Goal: Task Accomplishment & Management: Complete application form

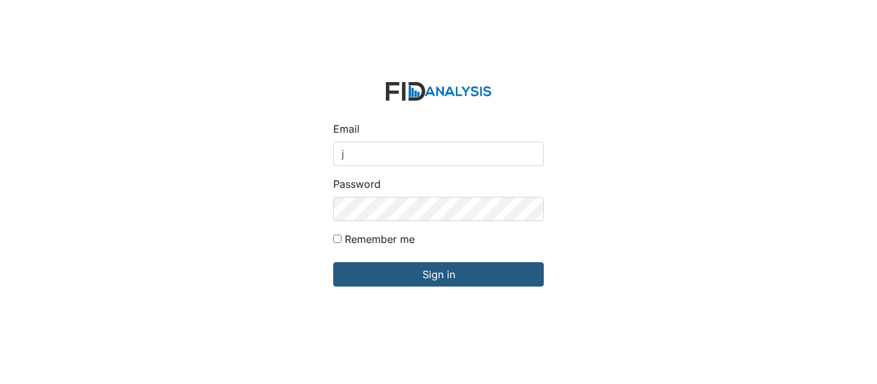
type input "[EMAIL_ADDRESS][DOMAIN_NAME]"
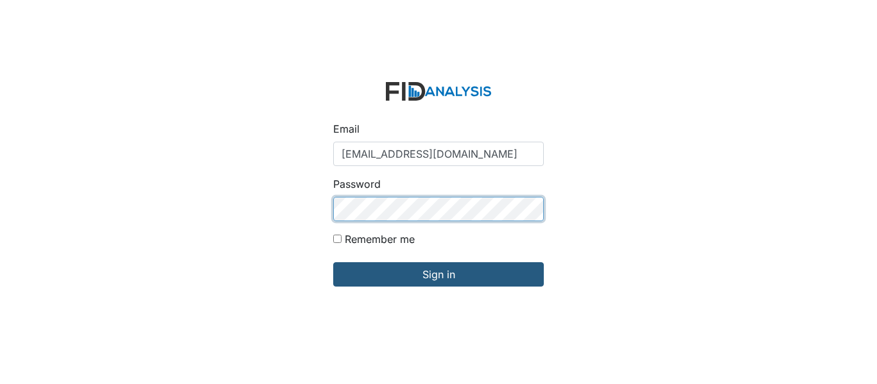
click at [333, 263] on input "Sign in" at bounding box center [438, 275] width 211 height 24
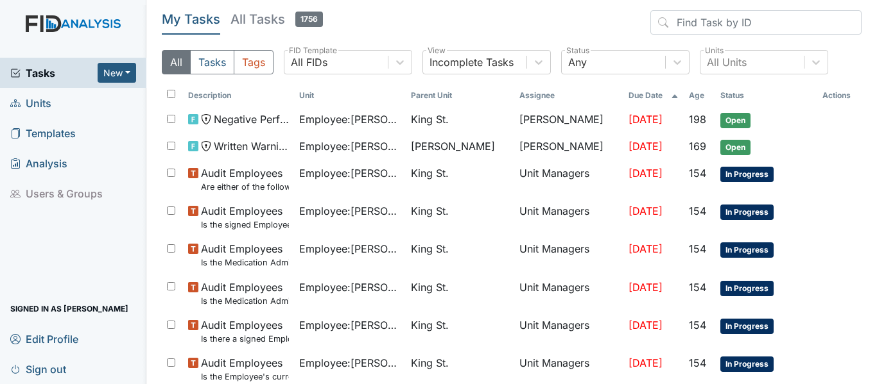
click at [49, 101] on span "Units" at bounding box center [30, 103] width 41 height 20
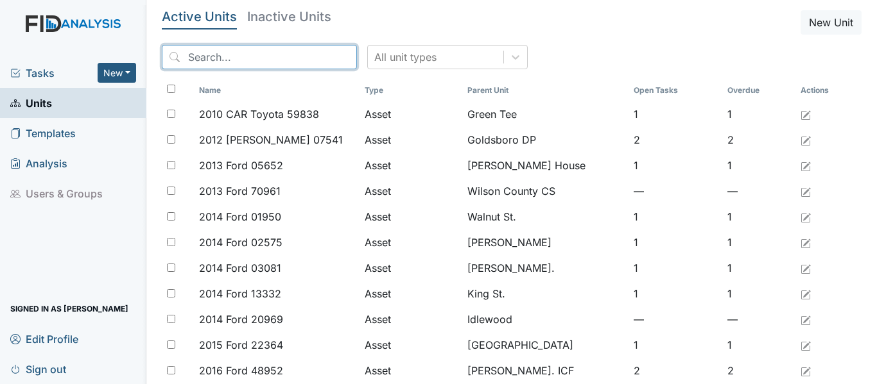
click at [230, 61] on input "search" at bounding box center [259, 57] width 195 height 24
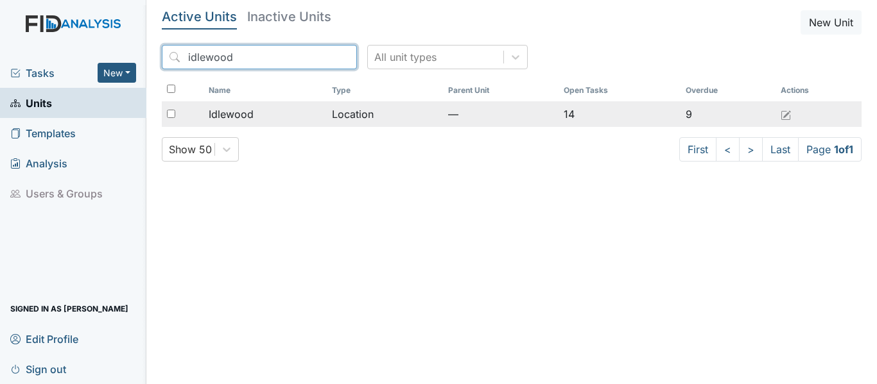
type input "idlewood"
click at [238, 111] on span "Idlewood" at bounding box center [231, 114] width 45 height 15
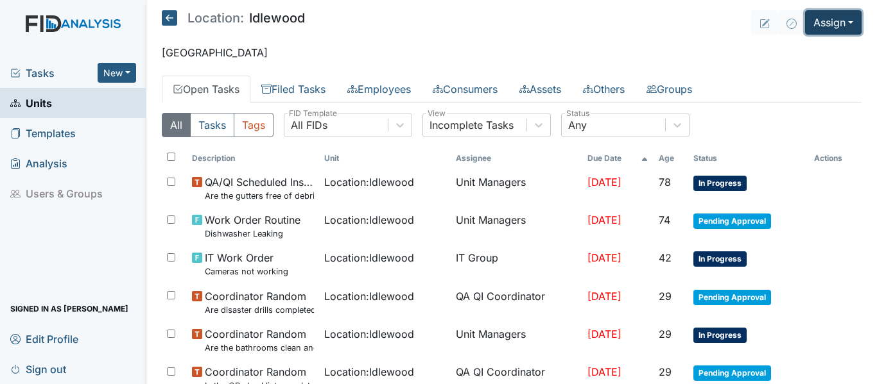
click at [823, 23] on button "Assign" at bounding box center [833, 22] width 56 height 24
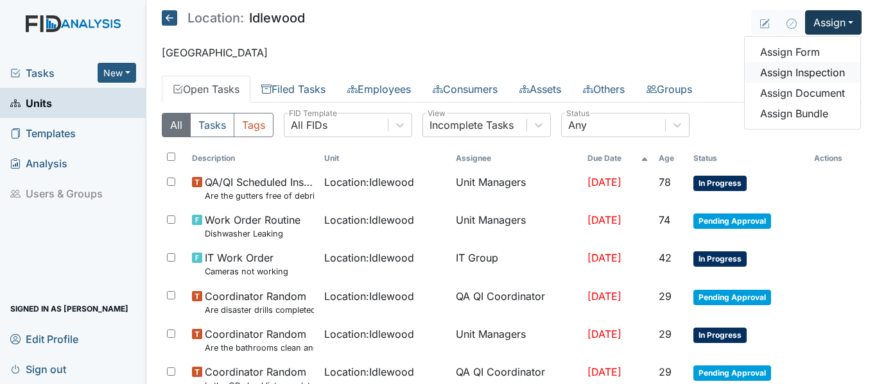
click at [773, 79] on link "Assign Inspection" at bounding box center [803, 72] width 116 height 21
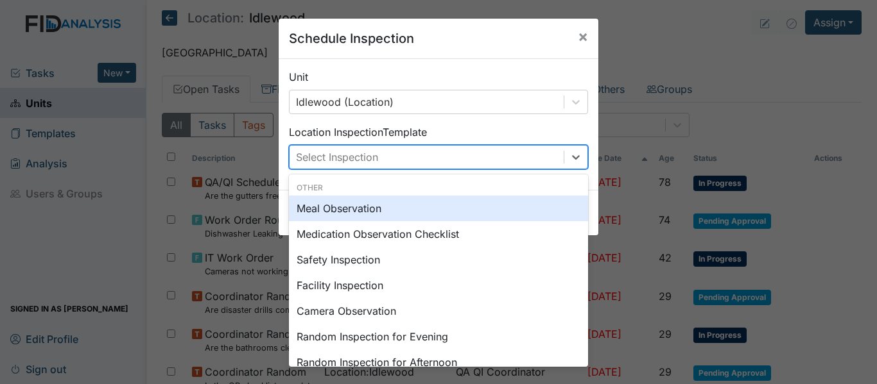
click at [492, 159] on div "Select Inspection" at bounding box center [426, 157] width 274 height 23
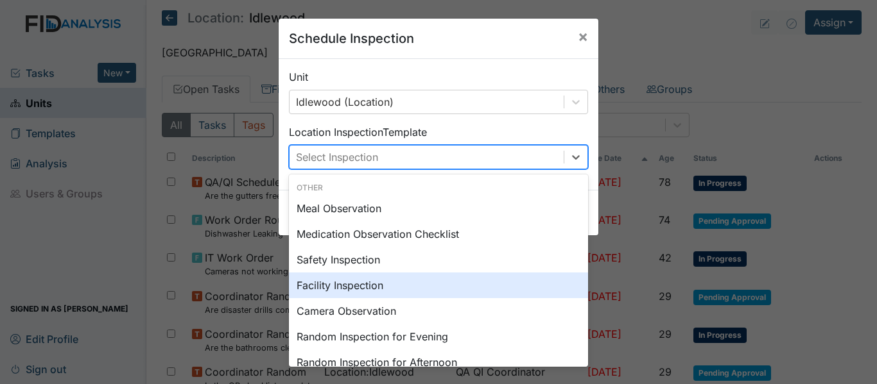
click at [367, 286] on div "Facility Inspection" at bounding box center [438, 286] width 299 height 26
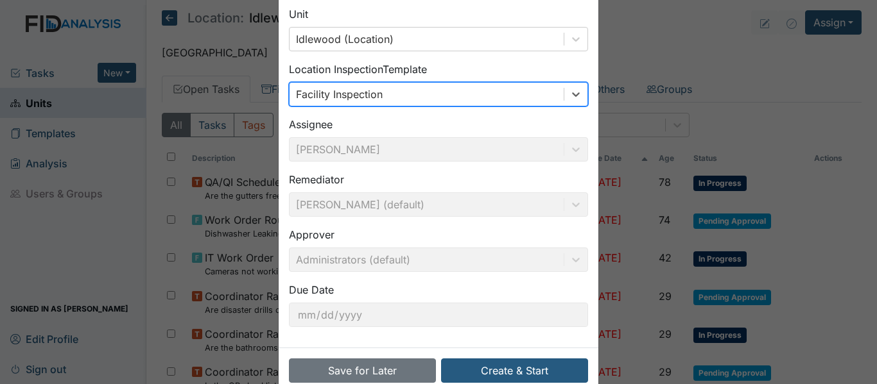
scroll to position [91, 0]
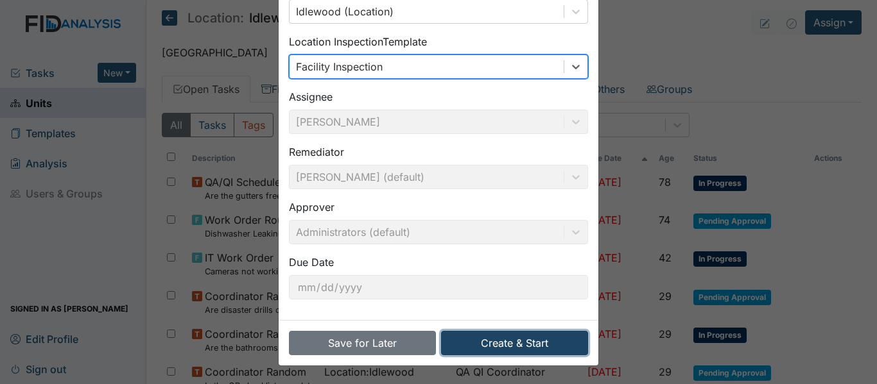
click at [523, 338] on button "Create & Start" at bounding box center [514, 343] width 147 height 24
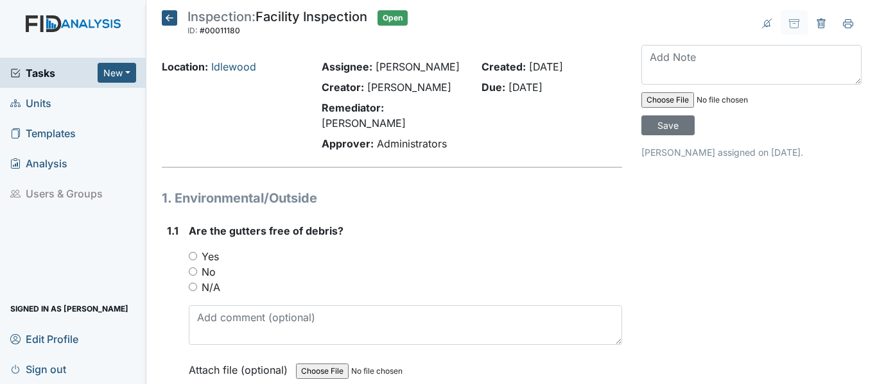
click at [216, 264] on div "No" at bounding box center [405, 271] width 433 height 15
click at [206, 264] on label "No" at bounding box center [209, 271] width 14 height 15
click at [197, 268] on input "No" at bounding box center [193, 272] width 8 height 8
radio input "true"
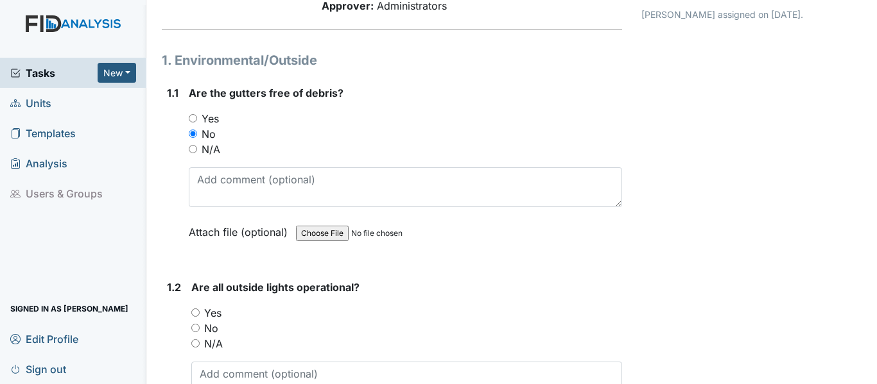
scroll to position [193, 0]
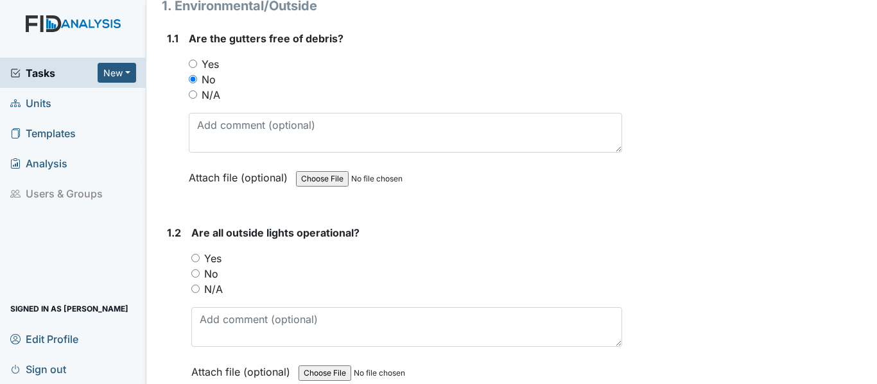
click at [219, 251] on label "Yes" at bounding box center [212, 258] width 17 height 15
click at [200, 254] on input "Yes" at bounding box center [195, 258] width 8 height 8
radio input "true"
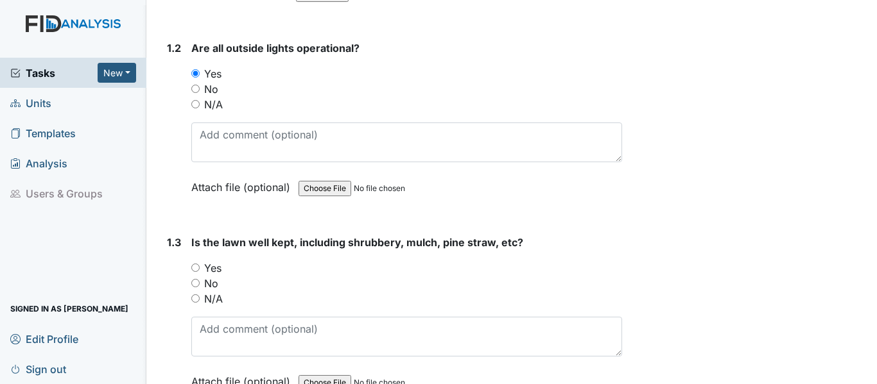
scroll to position [385, 0]
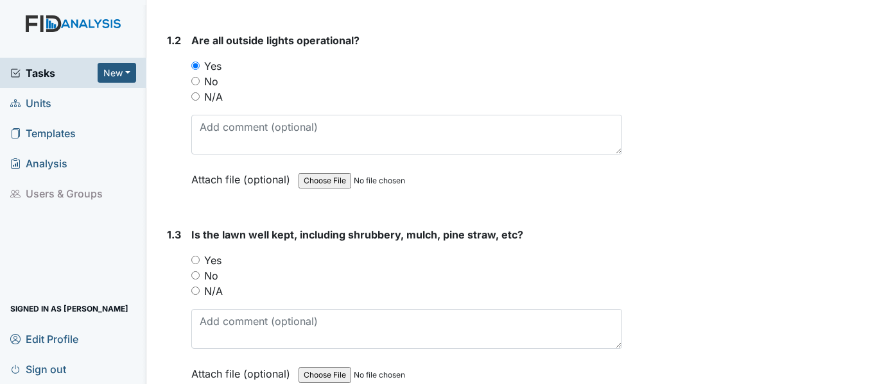
click at [211, 253] on label "Yes" at bounding box center [212, 260] width 17 height 15
click at [200, 256] on input "Yes" at bounding box center [195, 260] width 8 height 8
radio input "true"
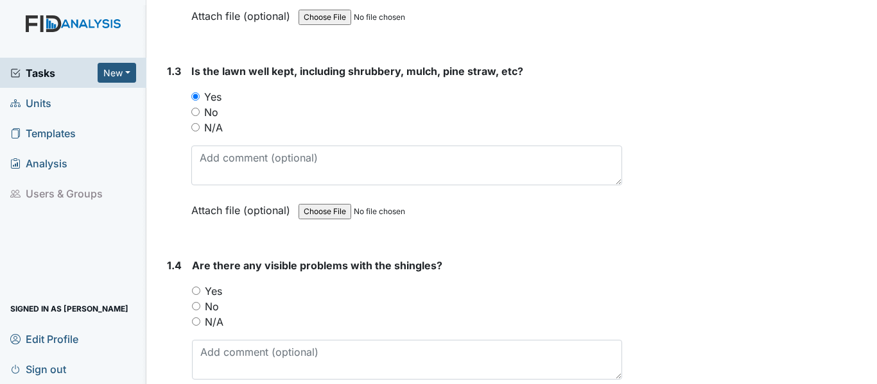
scroll to position [578, 0]
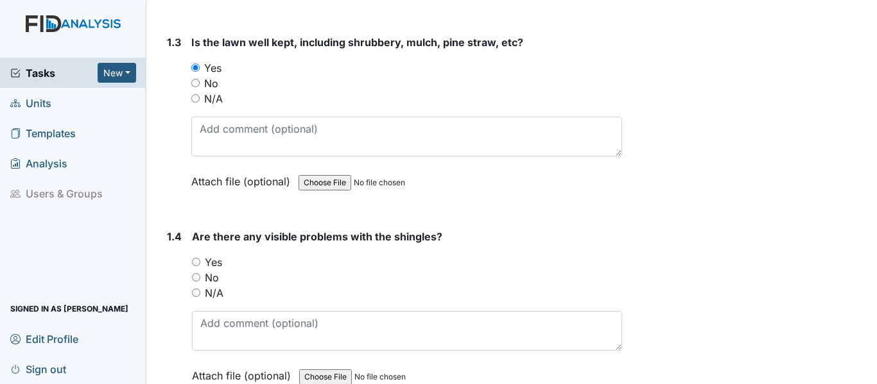
click at [213, 270] on label "No" at bounding box center [212, 277] width 14 height 15
click at [200, 273] on input "No" at bounding box center [196, 277] width 8 height 8
radio input "true"
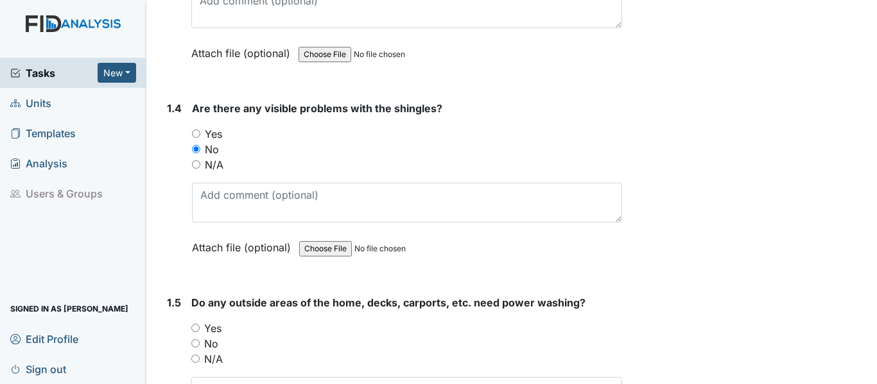
scroll to position [770, 0]
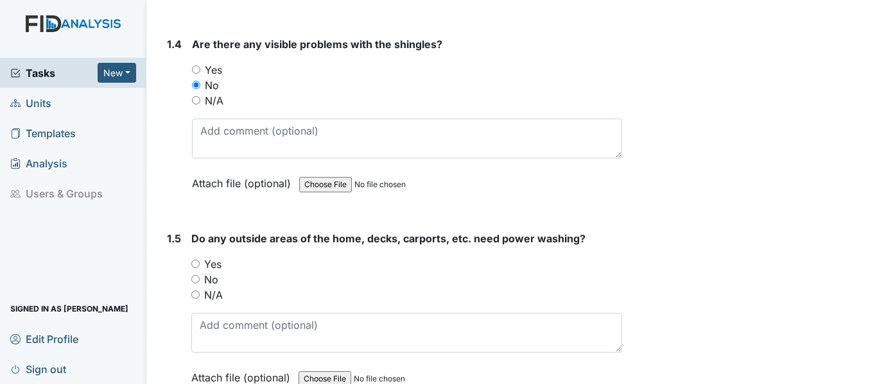
click at [213, 272] on label "No" at bounding box center [211, 279] width 14 height 15
click at [200, 275] on input "No" at bounding box center [195, 279] width 8 height 8
radio input "true"
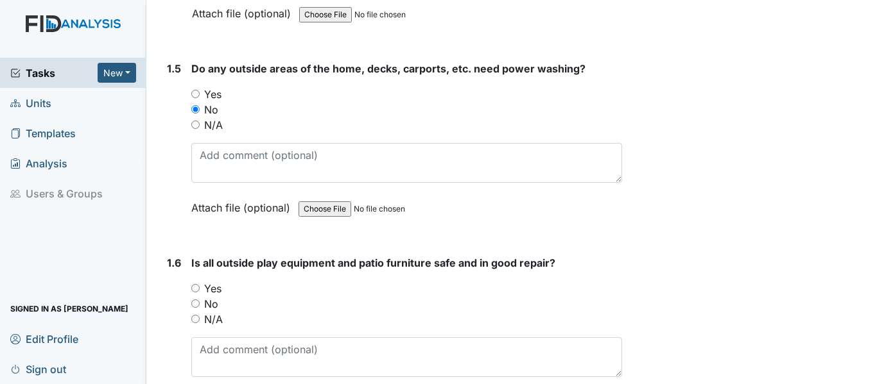
scroll to position [963, 0]
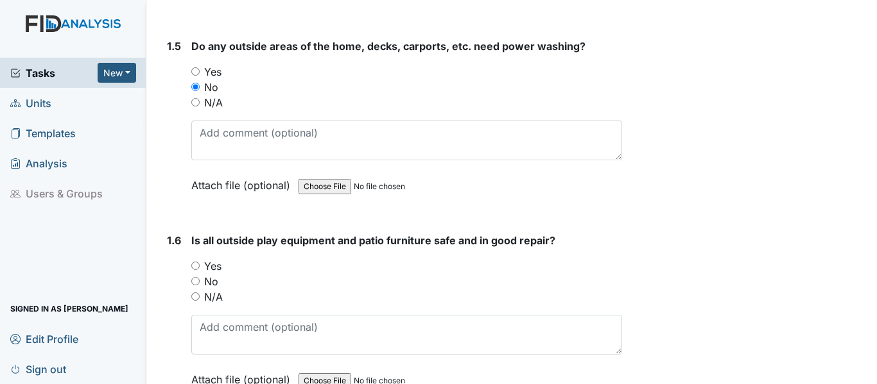
click at [214, 259] on label "Yes" at bounding box center [212, 266] width 17 height 15
click at [200, 262] on input "Yes" at bounding box center [195, 266] width 8 height 8
radio input "true"
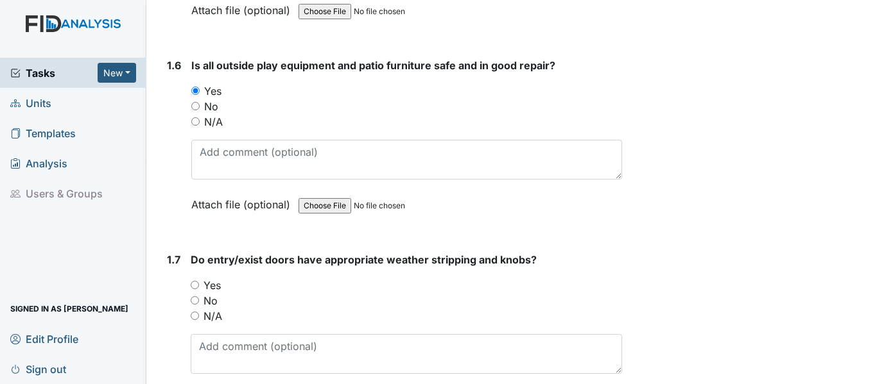
scroll to position [1155, 0]
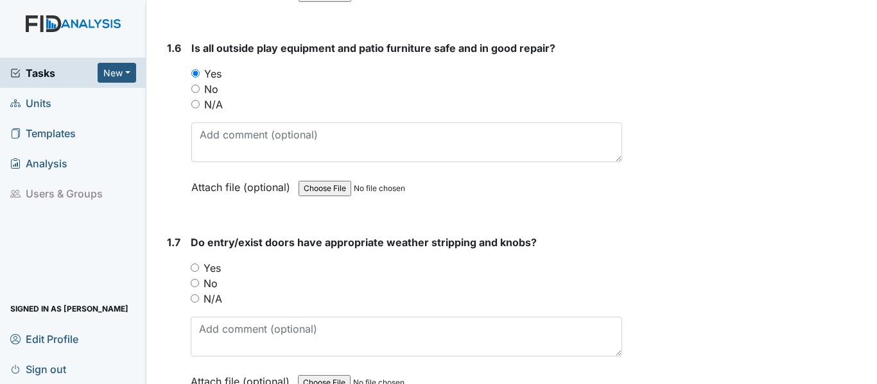
click at [212, 261] on label "Yes" at bounding box center [211, 268] width 17 height 15
click at [199, 264] on input "Yes" at bounding box center [195, 268] width 8 height 8
radio input "true"
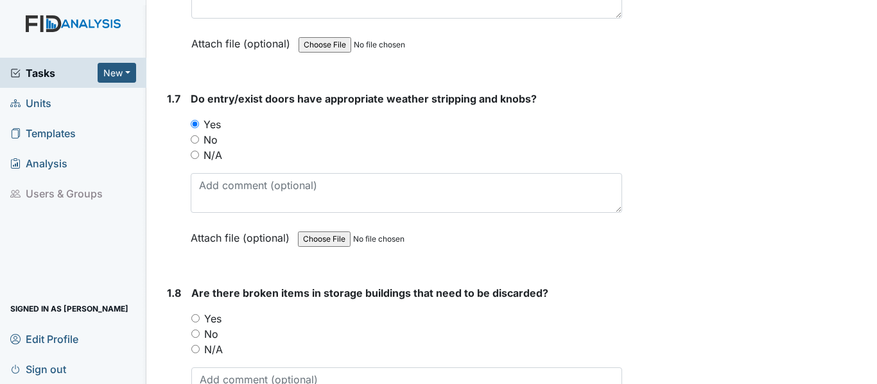
scroll to position [1348, 0]
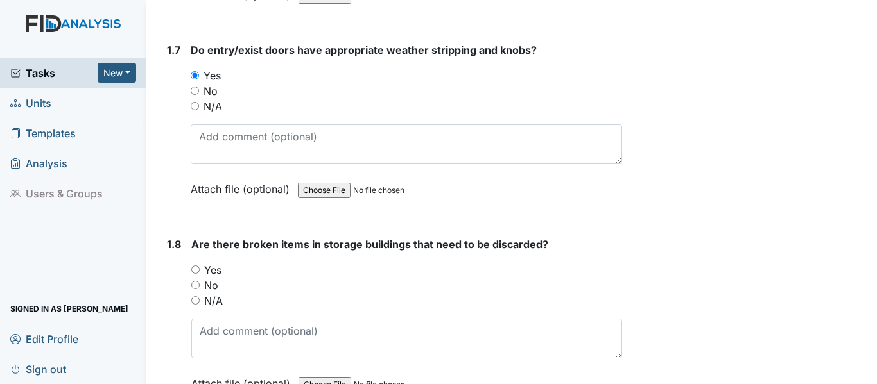
click at [216, 293] on label "N/A" at bounding box center [213, 300] width 19 height 15
click at [200, 297] on input "N/A" at bounding box center [195, 301] width 8 height 8
radio input "true"
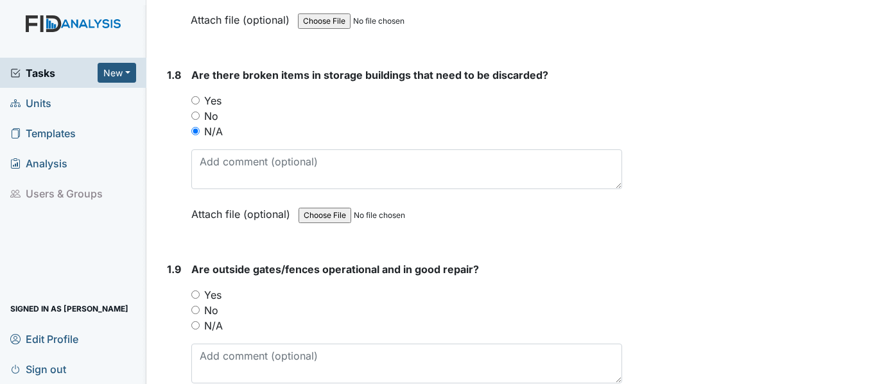
scroll to position [1541, 0]
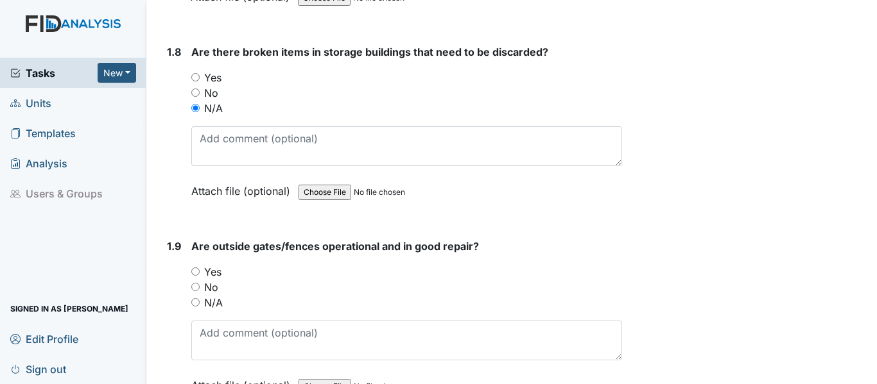
click at [214, 264] on label "Yes" at bounding box center [212, 271] width 17 height 15
click at [200, 268] on input "Yes" at bounding box center [195, 272] width 8 height 8
radio input "true"
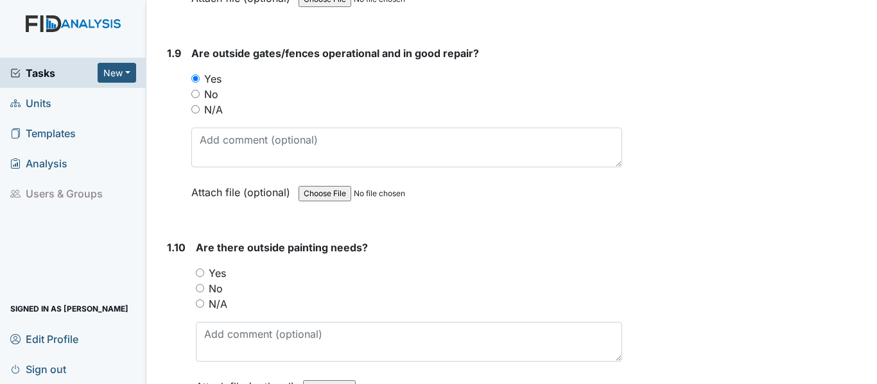
scroll to position [1797, 0]
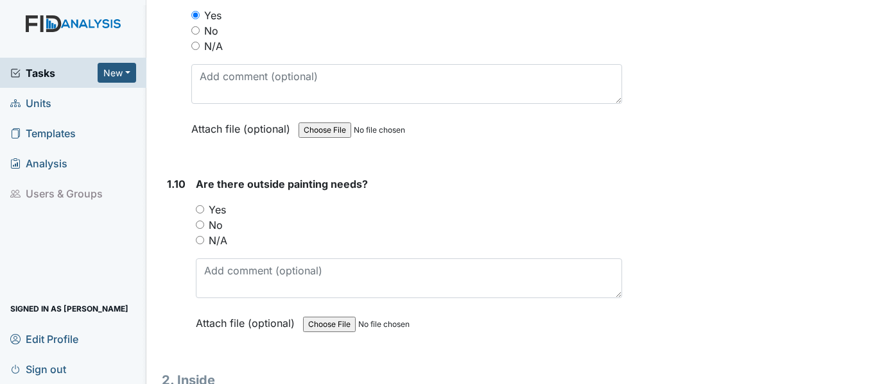
click at [217, 218] on label "No" at bounding box center [216, 225] width 14 height 15
click at [204, 221] on input "No" at bounding box center [200, 225] width 8 height 8
radio input "true"
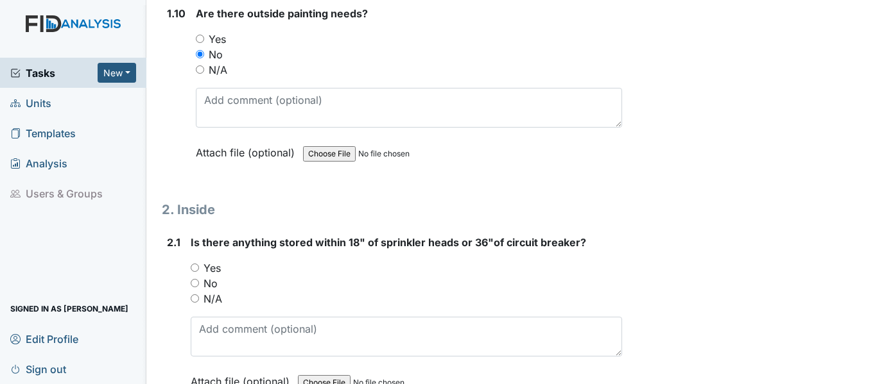
scroll to position [1990, 0]
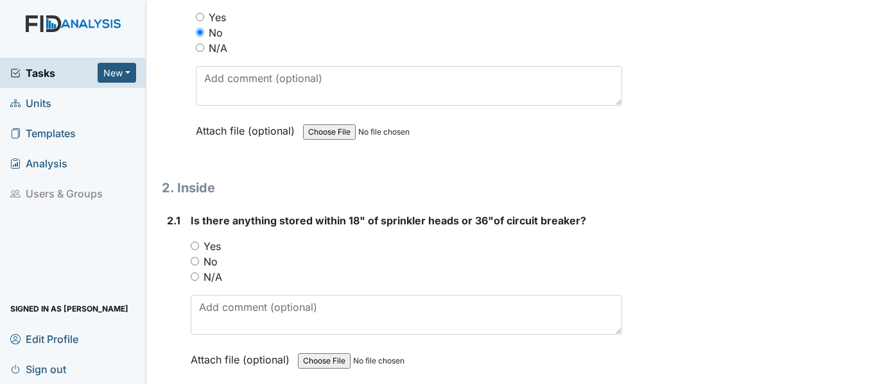
click at [214, 254] on label "No" at bounding box center [210, 261] width 14 height 15
click at [199, 257] on input "No" at bounding box center [195, 261] width 8 height 8
radio input "true"
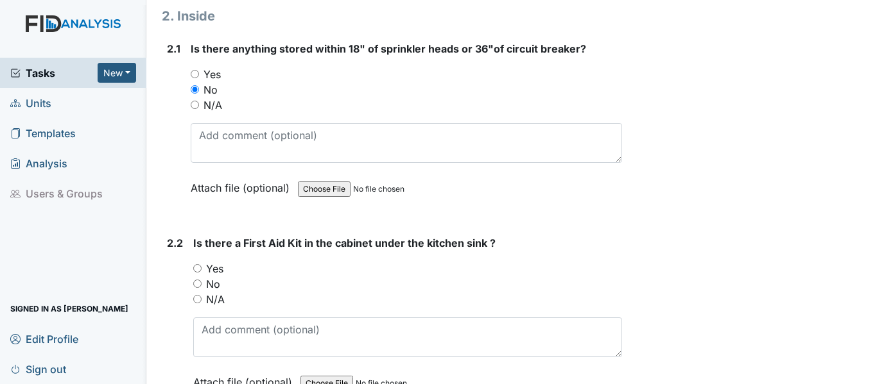
scroll to position [2182, 0]
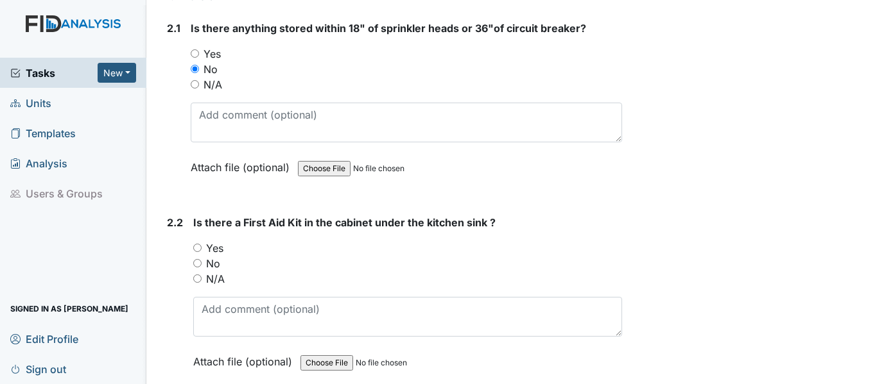
click at [220, 241] on label "Yes" at bounding box center [214, 248] width 17 height 15
click at [202, 244] on input "Yes" at bounding box center [197, 248] width 8 height 8
radio input "true"
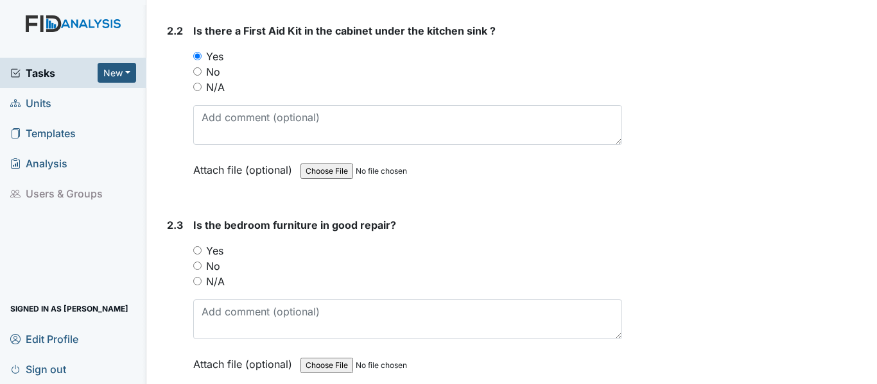
scroll to position [2375, 0]
click at [210, 243] on label "Yes" at bounding box center [214, 250] width 17 height 15
click at [202, 246] on input "Yes" at bounding box center [197, 250] width 8 height 8
radio input "true"
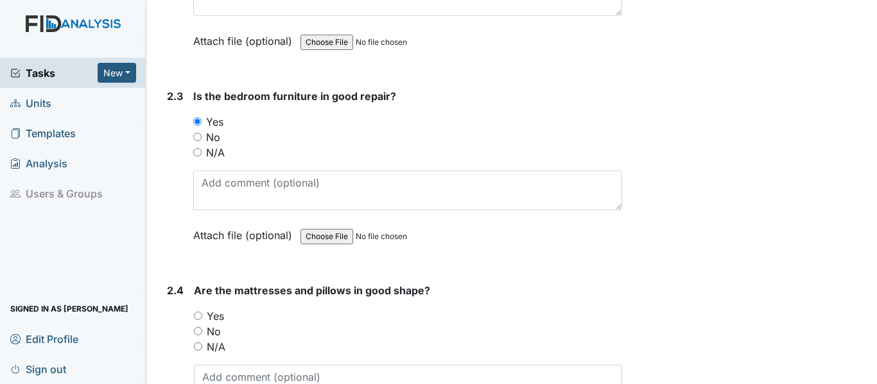
scroll to position [2568, 0]
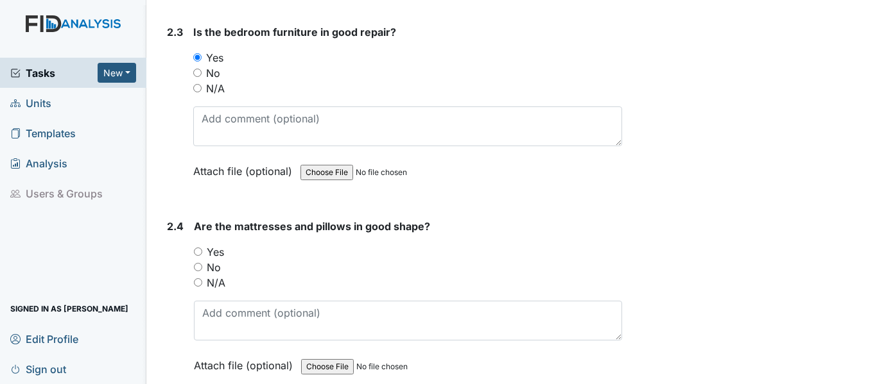
click at [208, 245] on label "Yes" at bounding box center [215, 252] width 17 height 15
click at [202, 248] on input "Yes" at bounding box center [198, 252] width 8 height 8
radio input "true"
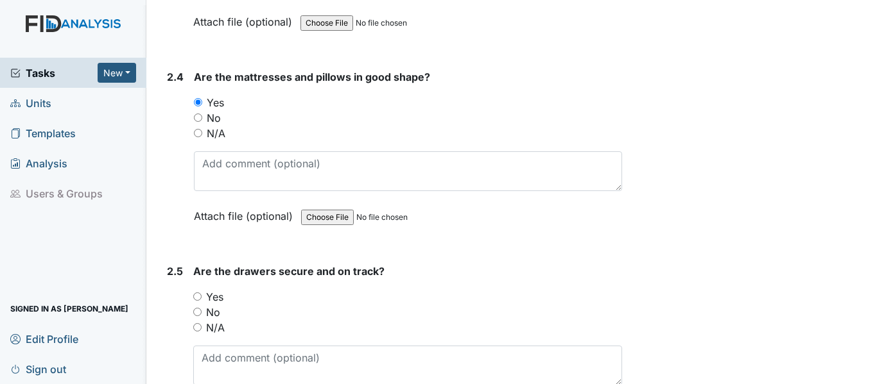
scroll to position [2760, 0]
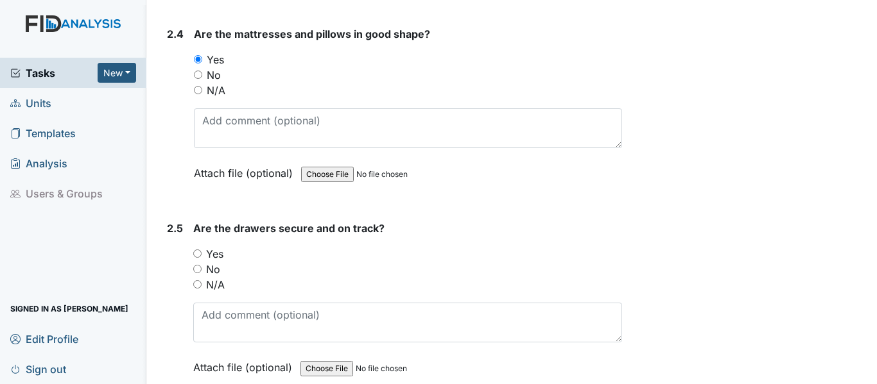
click at [208, 246] on label "Yes" at bounding box center [214, 253] width 17 height 15
click at [202, 250] on input "Yes" at bounding box center [197, 254] width 8 height 8
radio input "true"
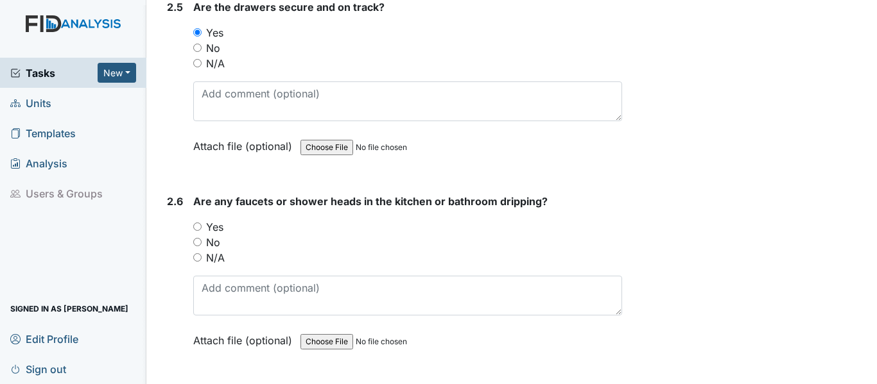
scroll to position [2953, 0]
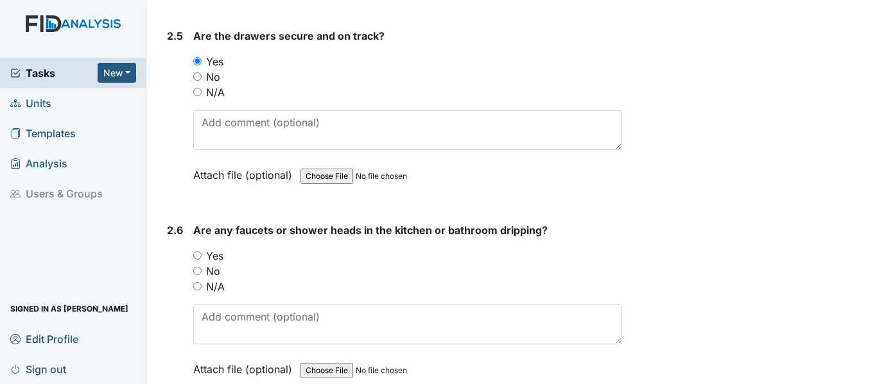
click at [212, 264] on label "No" at bounding box center [213, 271] width 14 height 15
click at [202, 267] on input "No" at bounding box center [197, 271] width 8 height 8
radio input "true"
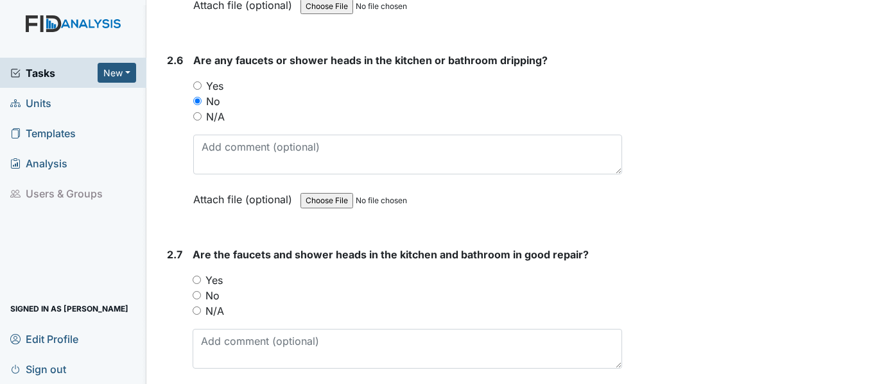
scroll to position [3145, 0]
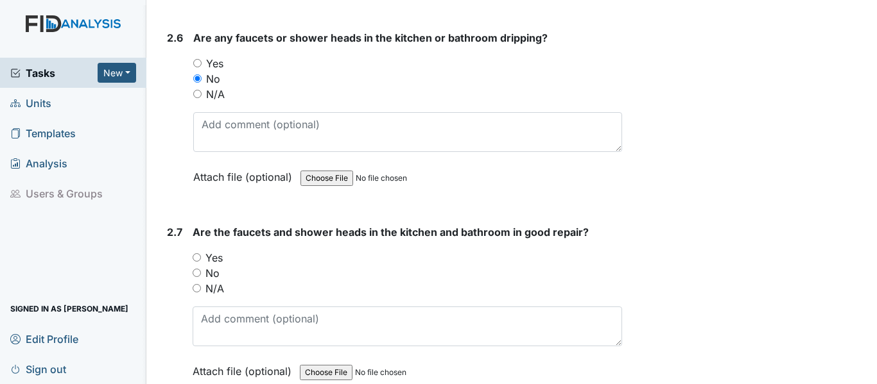
click at [218, 266] on label "No" at bounding box center [212, 273] width 14 height 15
click at [201, 269] on input "No" at bounding box center [197, 273] width 8 height 8
radio input "true"
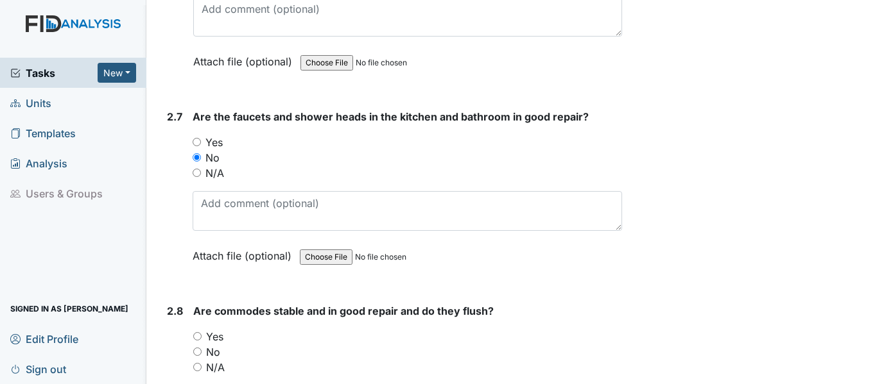
scroll to position [3274, 0]
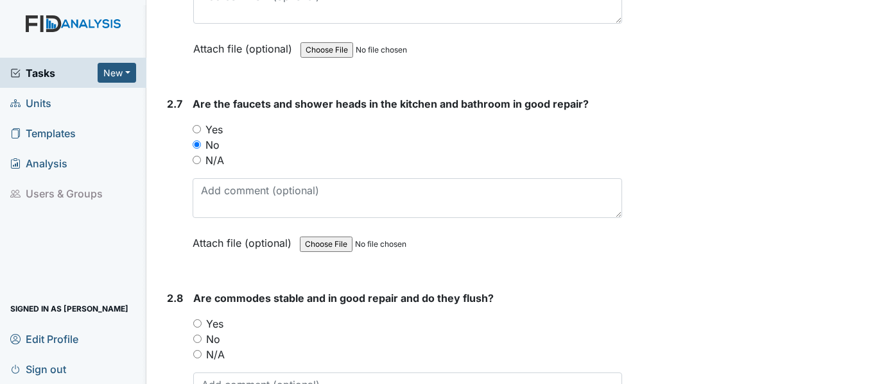
click at [206, 122] on label "Yes" at bounding box center [213, 129] width 17 height 15
click at [201, 125] on input "Yes" at bounding box center [197, 129] width 8 height 8
radio input "true"
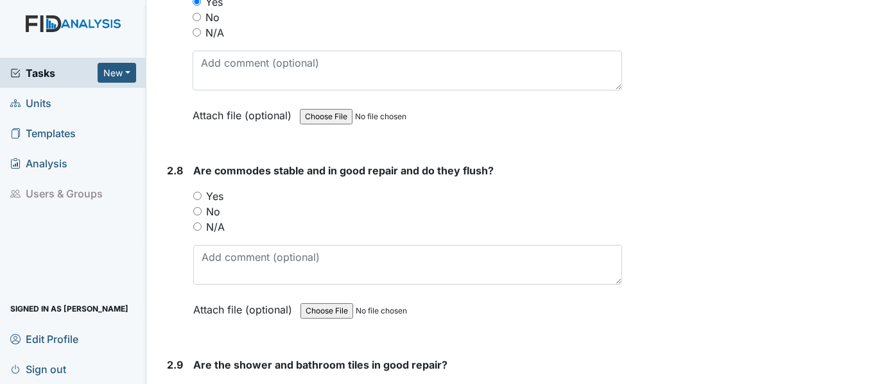
scroll to position [3402, 0]
click at [210, 188] on label "Yes" at bounding box center [214, 195] width 17 height 15
click at [202, 191] on input "Yes" at bounding box center [197, 195] width 8 height 8
radio input "true"
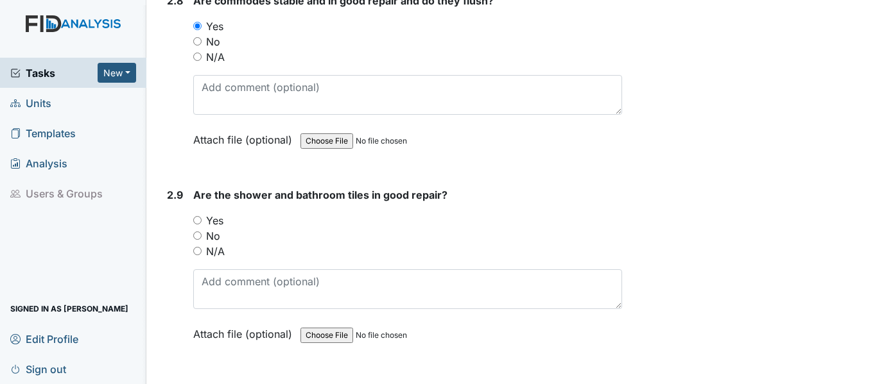
scroll to position [3595, 0]
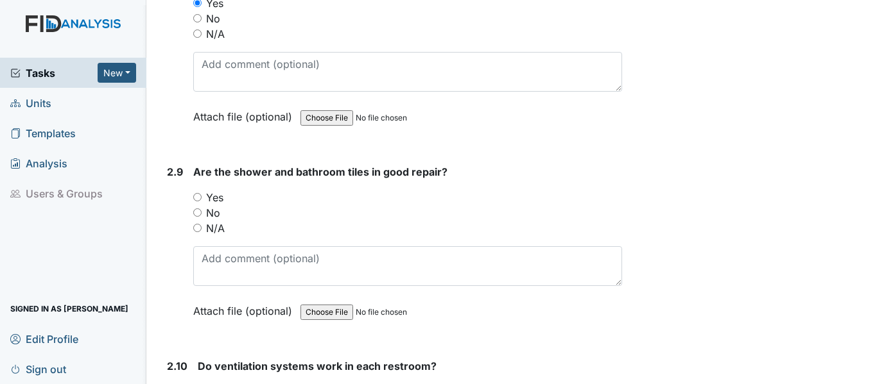
click at [205, 190] on div "Yes" at bounding box center [407, 197] width 429 height 15
click at [217, 190] on label "Yes" at bounding box center [214, 197] width 17 height 15
click at [202, 193] on input "Yes" at bounding box center [197, 197] width 8 height 8
radio input "true"
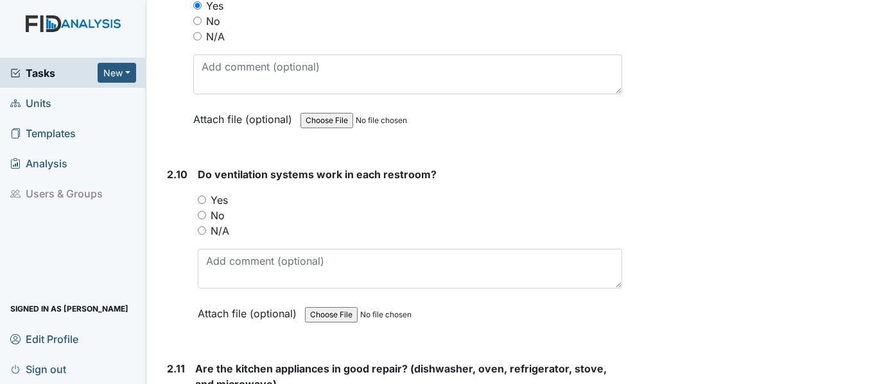
scroll to position [3787, 0]
click at [217, 192] on label "Yes" at bounding box center [219, 199] width 17 height 15
click at [206, 195] on input "Yes" at bounding box center [202, 199] width 8 height 8
radio input "true"
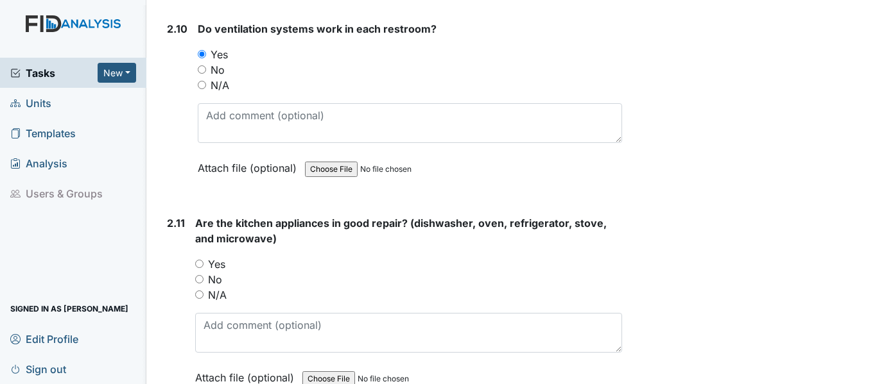
scroll to position [3980, 0]
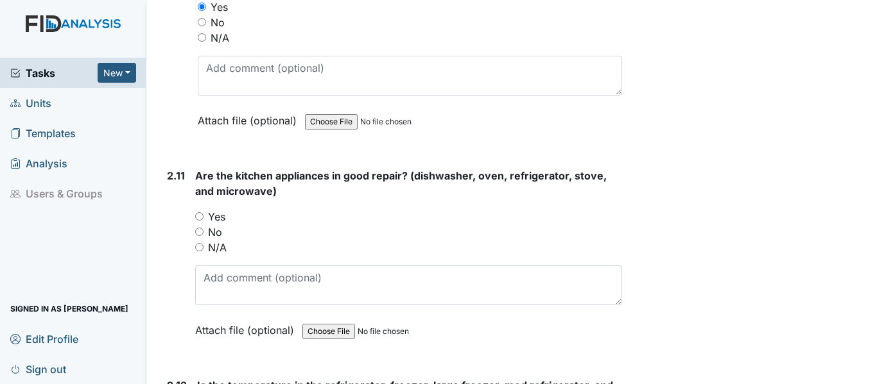
click at [209, 209] on label "Yes" at bounding box center [216, 216] width 17 height 15
click at [203, 212] on input "Yes" at bounding box center [199, 216] width 8 height 8
radio input "true"
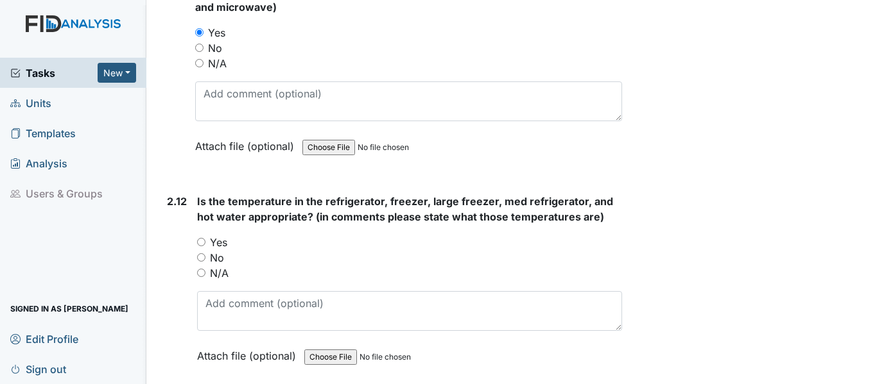
scroll to position [4236, 0]
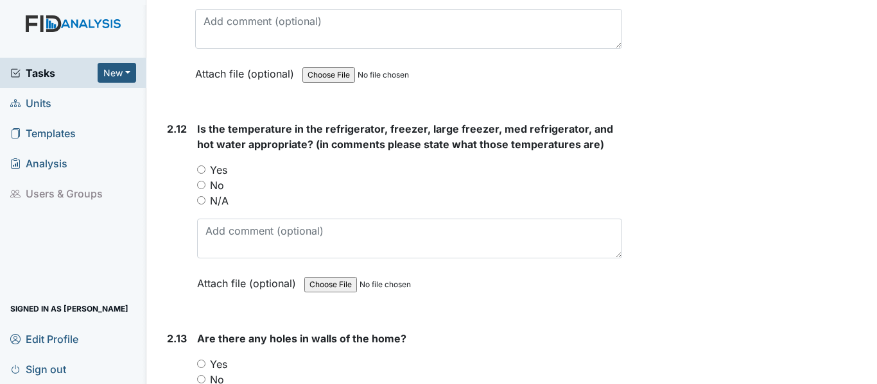
click at [219, 162] on label "Yes" at bounding box center [218, 169] width 17 height 15
click at [205, 166] on input "Yes" at bounding box center [201, 170] width 8 height 8
radio input "true"
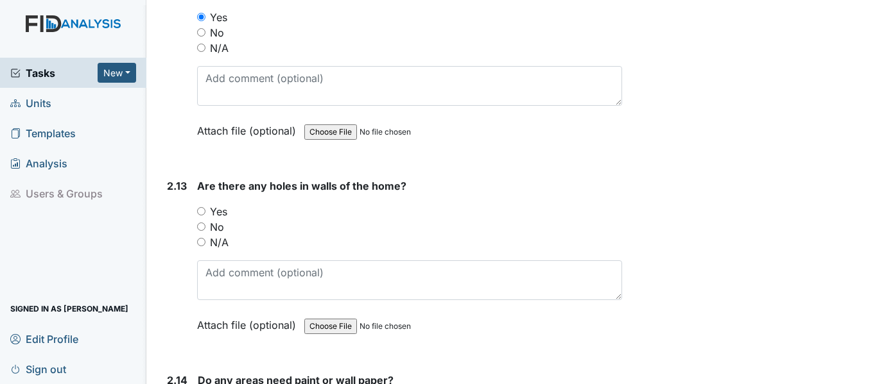
scroll to position [4429, 0]
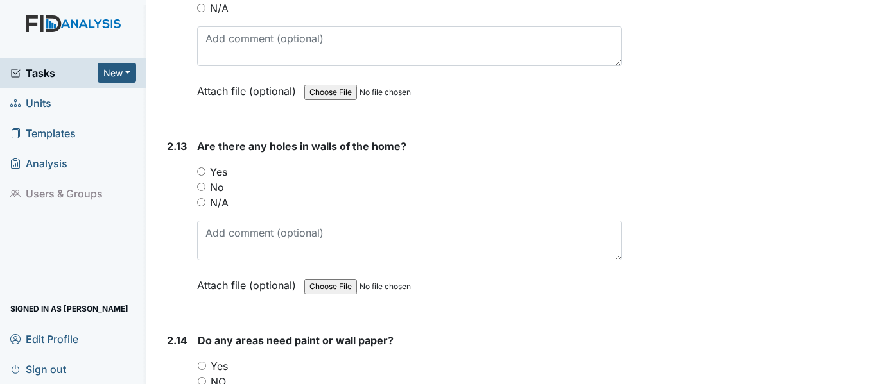
click at [223, 180] on label "No" at bounding box center [217, 187] width 14 height 15
click at [205, 183] on input "No" at bounding box center [201, 187] width 8 height 8
radio input "true"
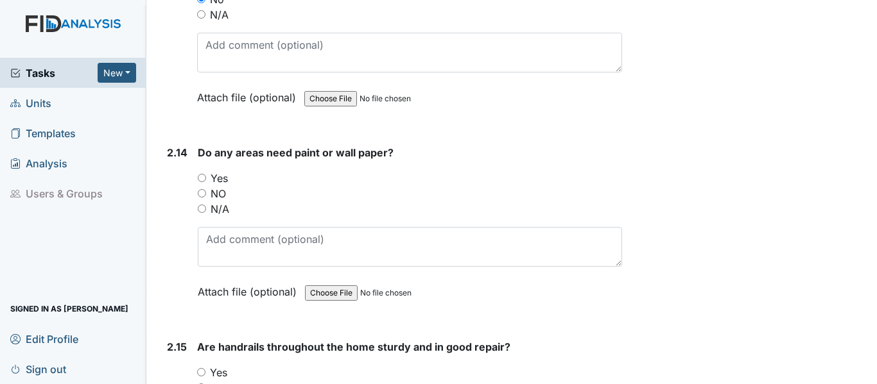
scroll to position [4622, 0]
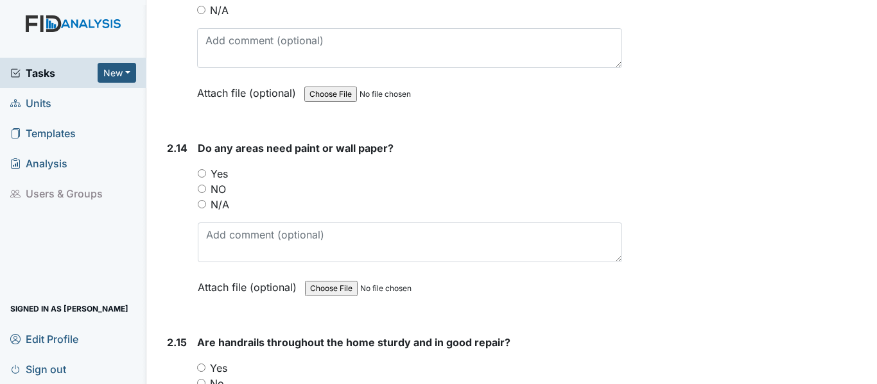
click at [211, 182] on label "NO" at bounding box center [218, 189] width 15 height 15
click at [206, 185] on input "NO" at bounding box center [202, 189] width 8 height 8
radio input "true"
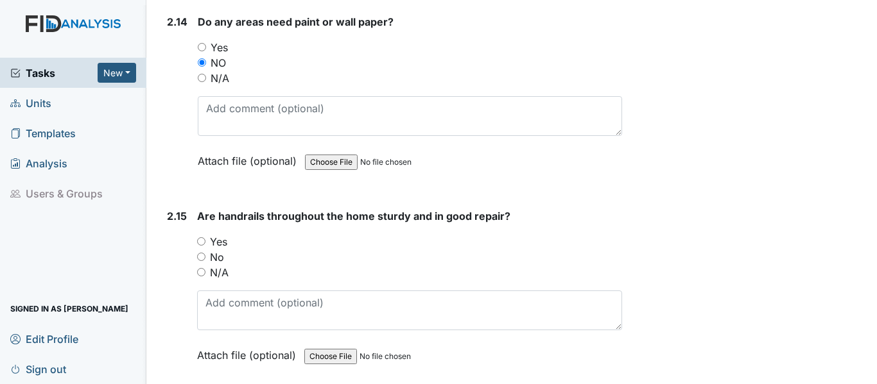
scroll to position [4814, 0]
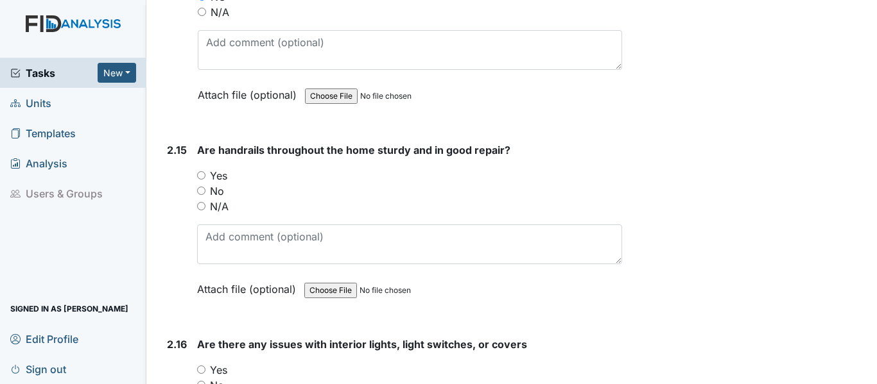
click at [214, 199] on label "N/A" at bounding box center [219, 206] width 19 height 15
click at [205, 202] on input "N/A" at bounding box center [201, 206] width 8 height 8
radio input "true"
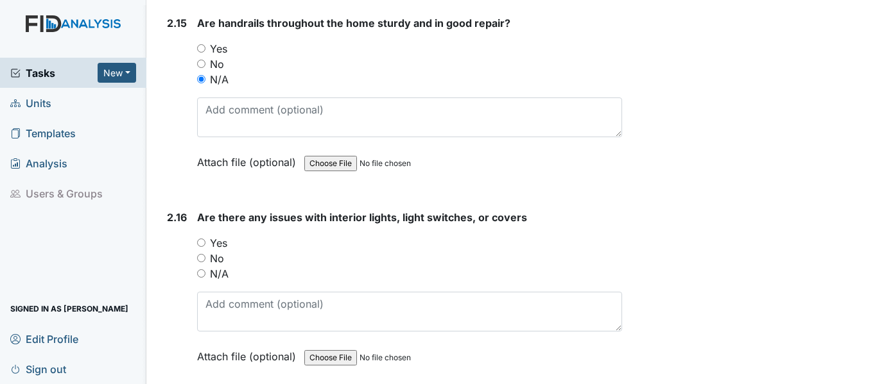
scroll to position [4943, 0]
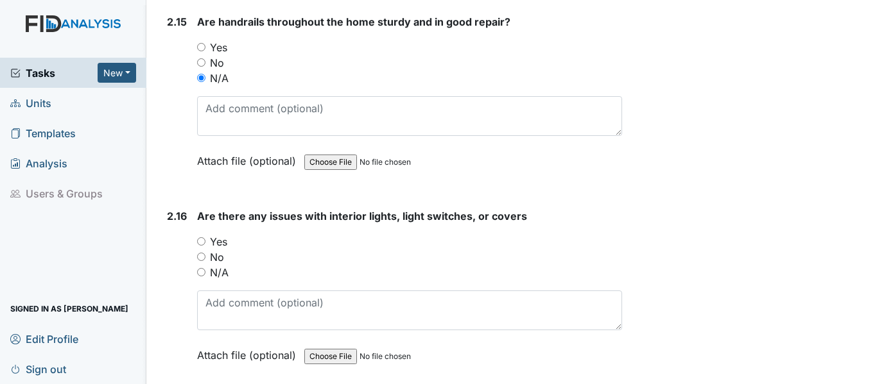
click at [214, 250] on label "No" at bounding box center [217, 257] width 14 height 15
click at [205, 253] on input "No" at bounding box center [201, 257] width 8 height 8
radio input "true"
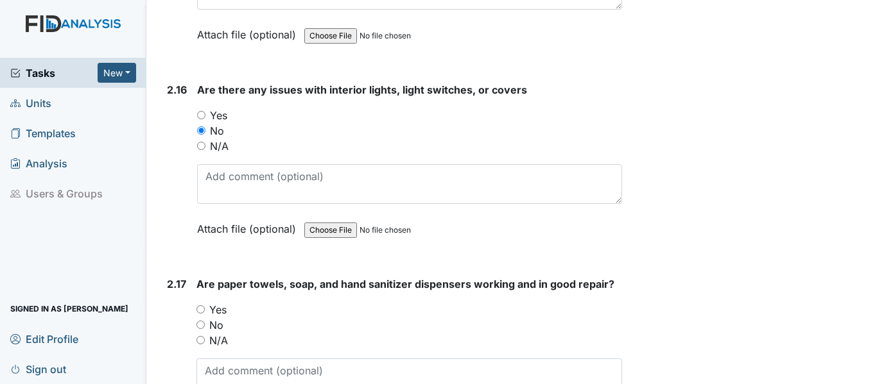
scroll to position [5135, 0]
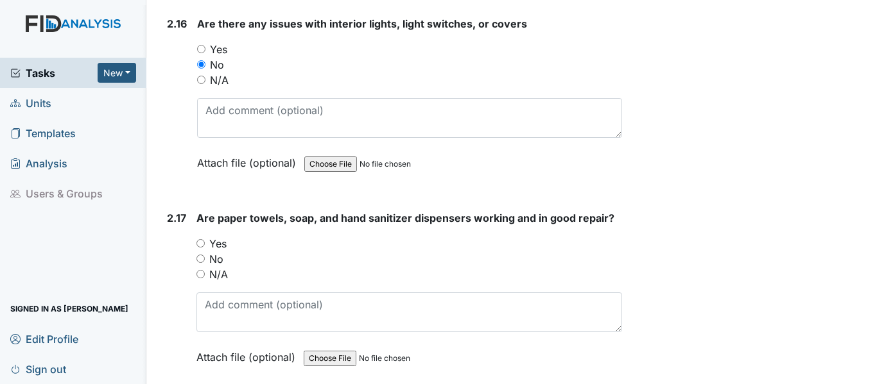
click at [224, 236] on label "Yes" at bounding box center [217, 243] width 17 height 15
click at [205, 239] on input "Yes" at bounding box center [200, 243] width 8 height 8
radio input "true"
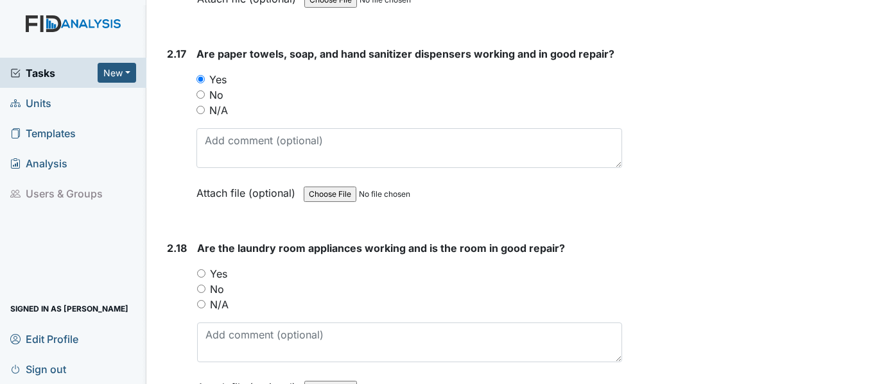
scroll to position [5328, 0]
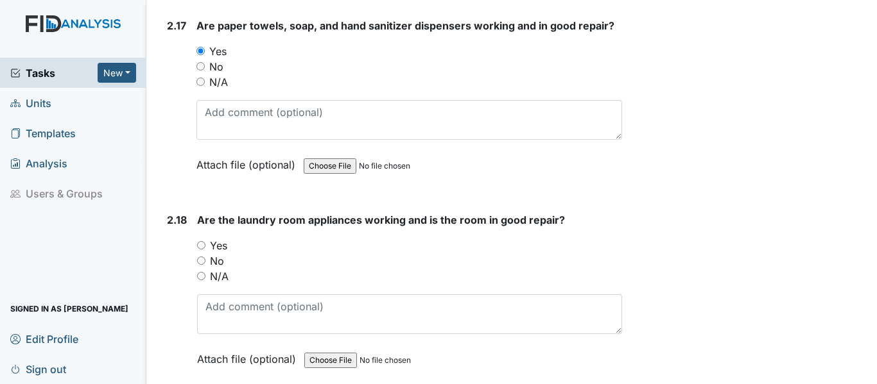
click at [220, 238] on label "Yes" at bounding box center [218, 245] width 17 height 15
click at [205, 241] on input "Yes" at bounding box center [201, 245] width 8 height 8
radio input "true"
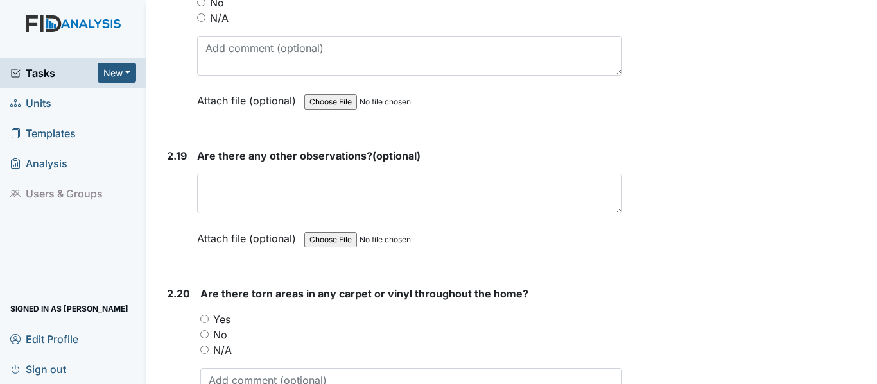
scroll to position [5649, 0]
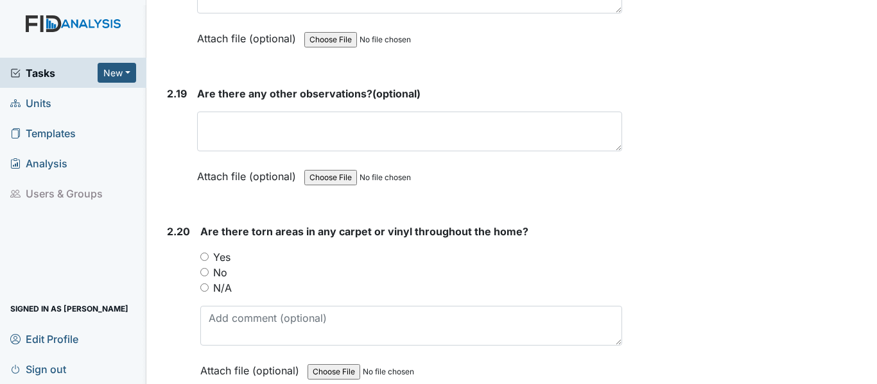
click at [221, 265] on label "No" at bounding box center [220, 272] width 14 height 15
click at [209, 268] on input "No" at bounding box center [204, 272] width 8 height 8
radio input "true"
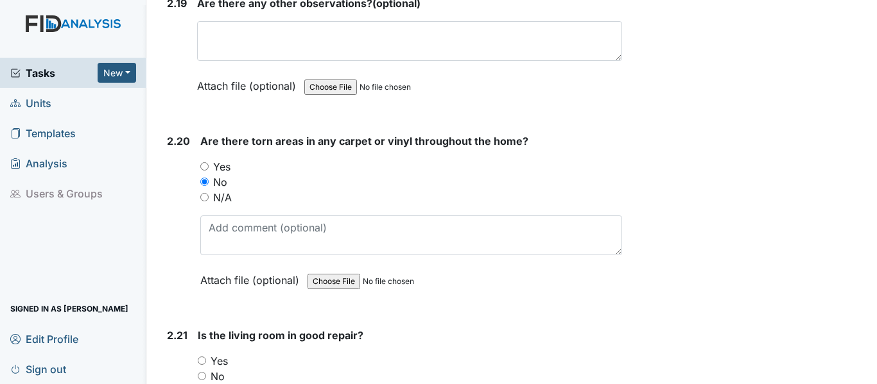
scroll to position [5841, 0]
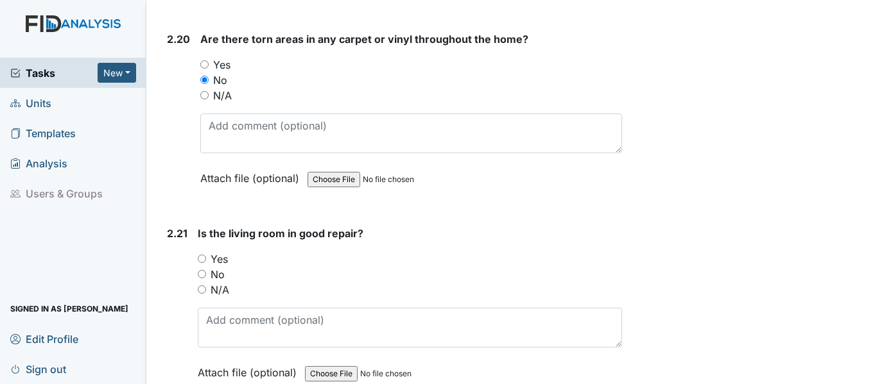
click at [226, 252] on label "Yes" at bounding box center [219, 259] width 17 height 15
click at [206, 255] on input "Yes" at bounding box center [202, 259] width 8 height 8
radio input "true"
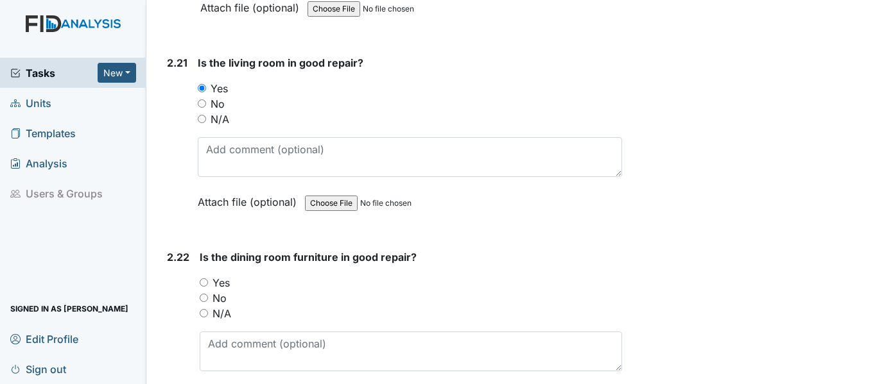
scroll to position [6034, 0]
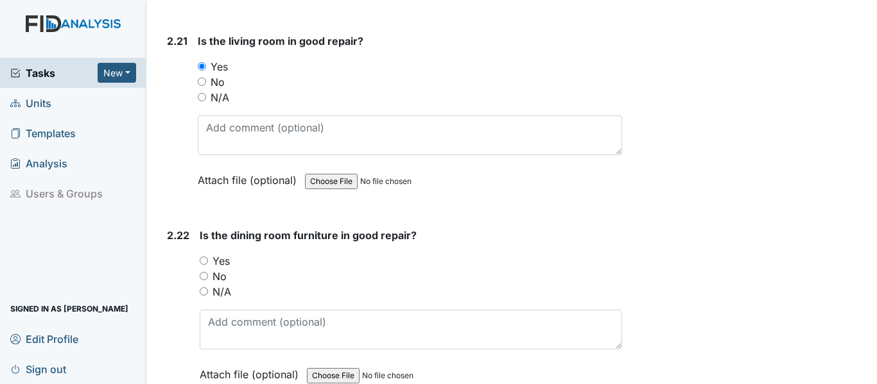
click at [211, 254] on div "Yes" at bounding box center [411, 261] width 422 height 15
click at [220, 254] on label "Yes" at bounding box center [220, 261] width 17 height 15
click at [208, 257] on input "Yes" at bounding box center [204, 261] width 8 height 8
radio input "true"
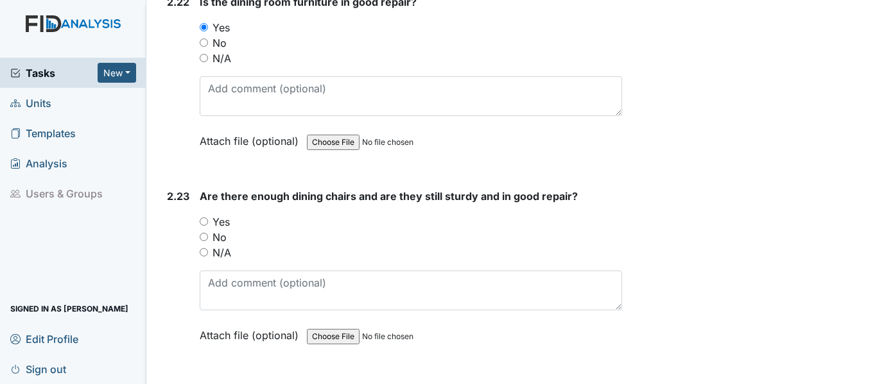
scroll to position [6291, 0]
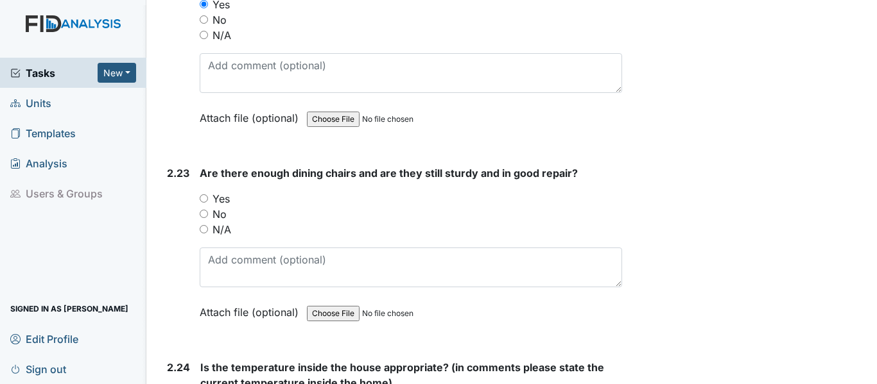
click at [223, 191] on label "Yes" at bounding box center [220, 198] width 17 height 15
click at [208, 194] on input "Yes" at bounding box center [204, 198] width 8 height 8
radio input "true"
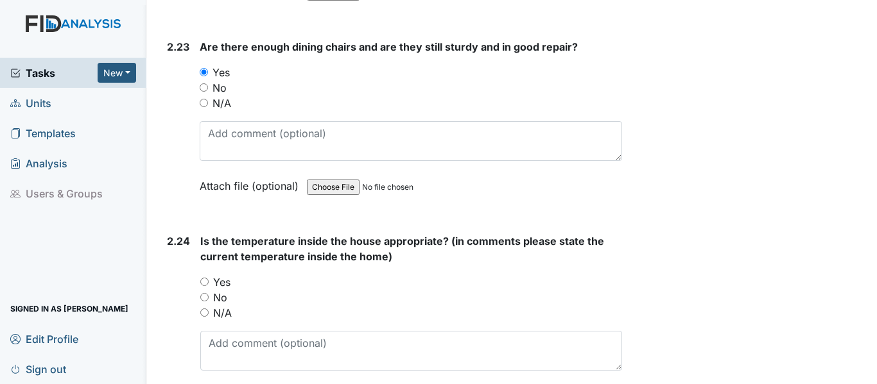
scroll to position [6419, 0]
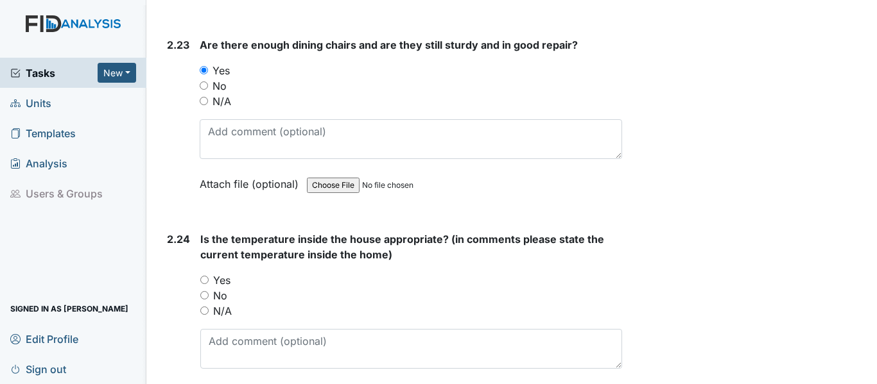
click at [216, 273] on label "Yes" at bounding box center [221, 280] width 17 height 15
click at [209, 276] on input "Yes" at bounding box center [204, 280] width 8 height 8
radio input "true"
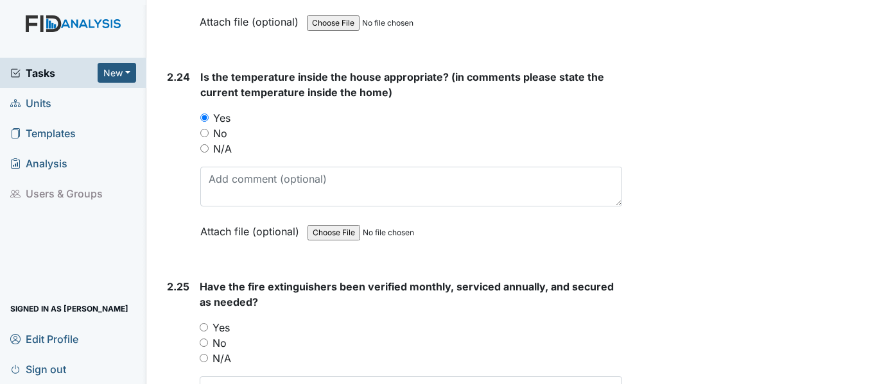
scroll to position [6611, 0]
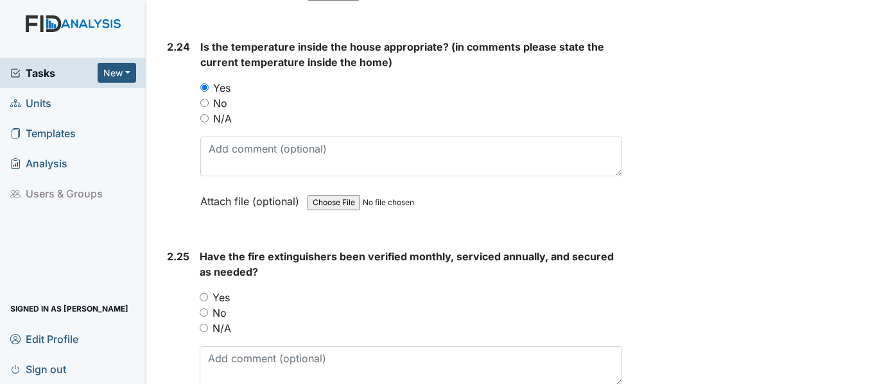
click at [205, 293] on input "Yes" at bounding box center [204, 297] width 8 height 8
radio input "true"
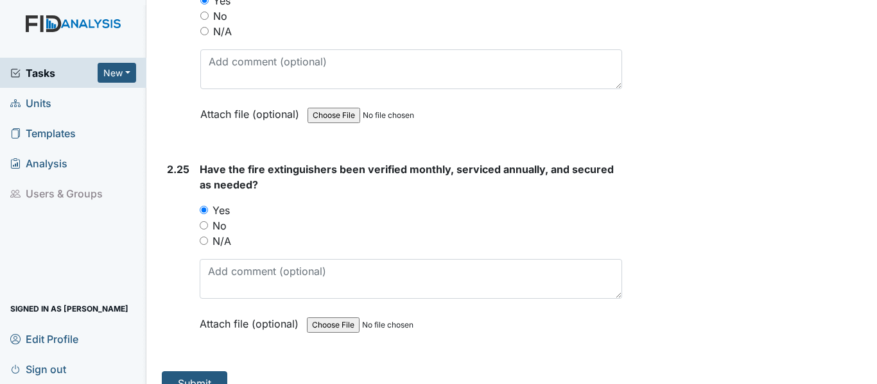
scroll to position [6705, 0]
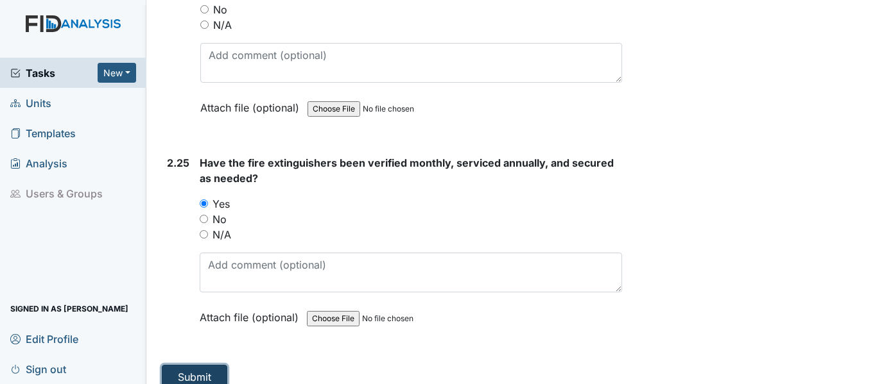
click at [182, 365] on button "Submit" at bounding box center [194, 377] width 65 height 24
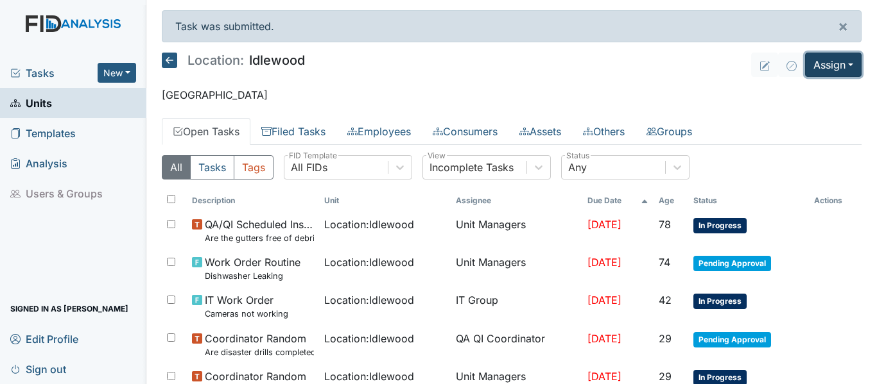
click at [830, 58] on button "Assign" at bounding box center [833, 65] width 56 height 24
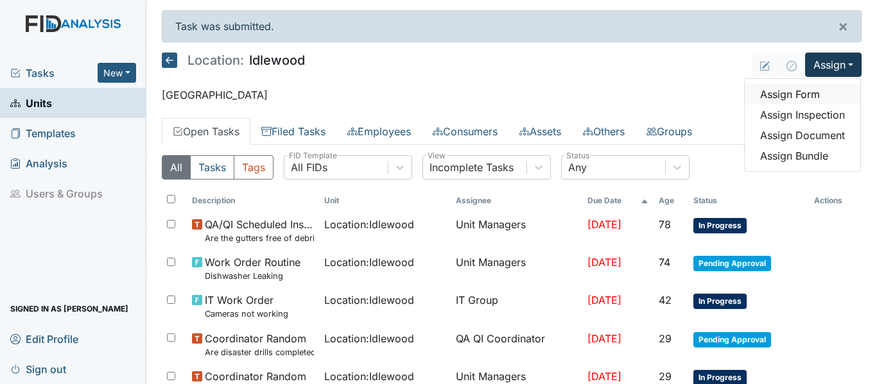
click at [799, 99] on link "Assign Form" at bounding box center [803, 94] width 116 height 21
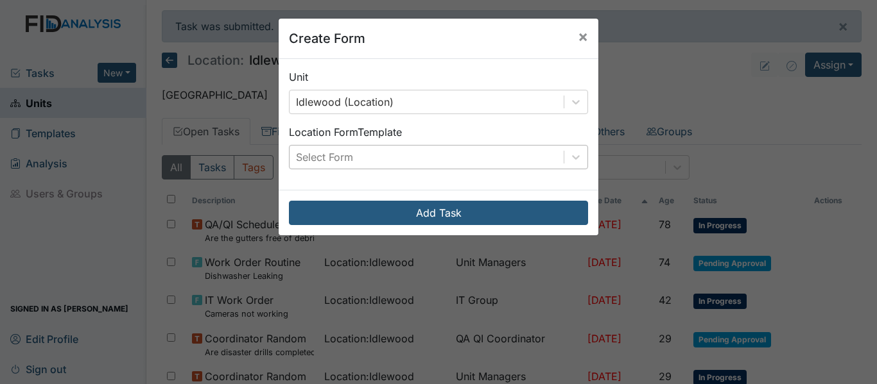
click at [408, 151] on div "Select Form" at bounding box center [426, 157] width 274 height 23
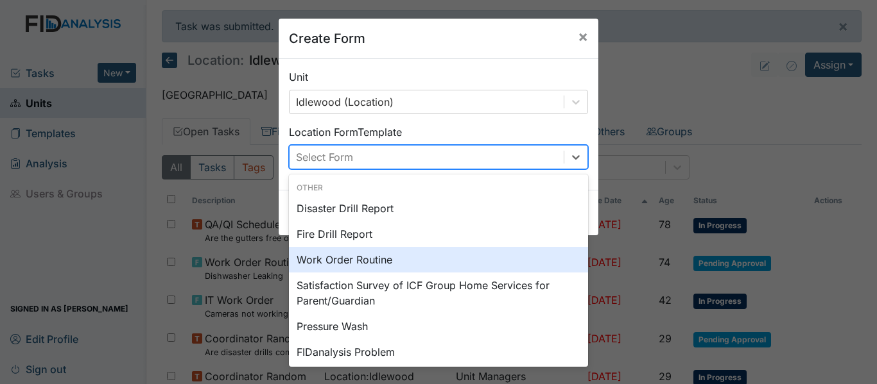
click at [350, 261] on div "Work Order Routine" at bounding box center [438, 260] width 299 height 26
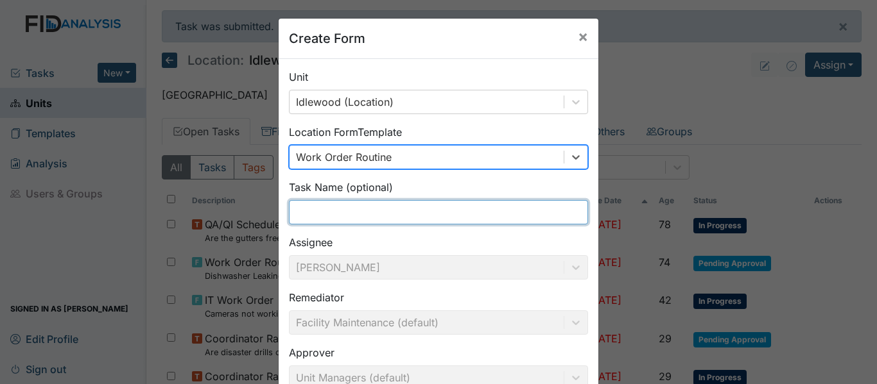
click at [372, 209] on input "text" at bounding box center [438, 212] width 299 height 24
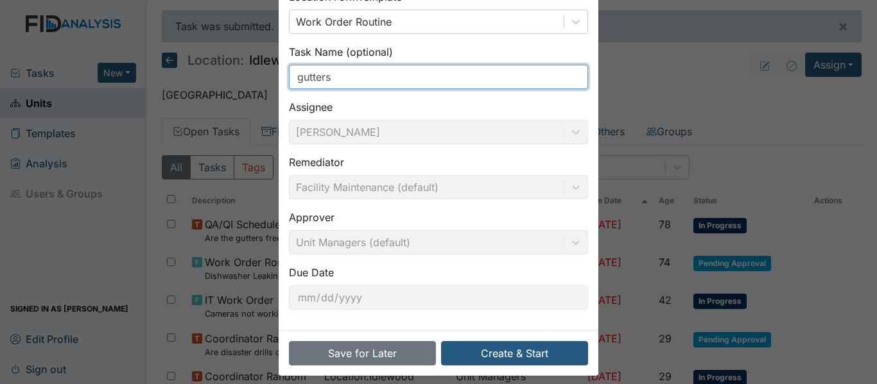
scroll to position [146, 0]
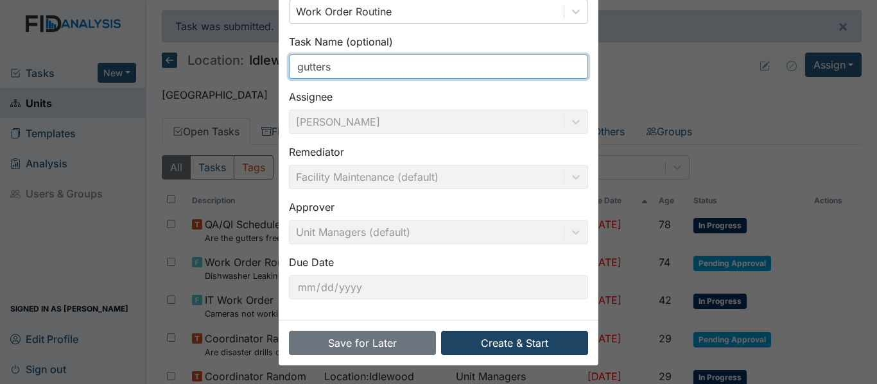
type input "gutters"
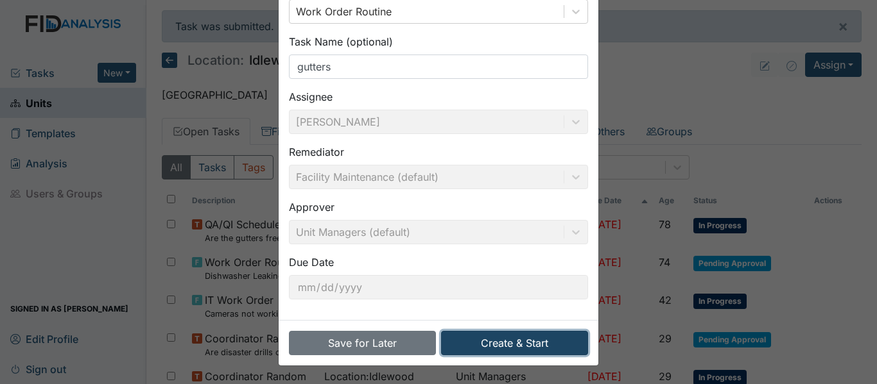
click at [511, 343] on button "Create & Start" at bounding box center [514, 343] width 147 height 24
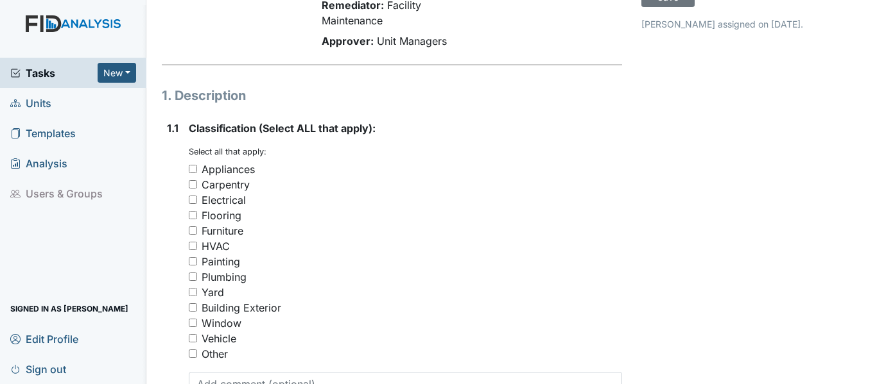
scroll to position [193, 0]
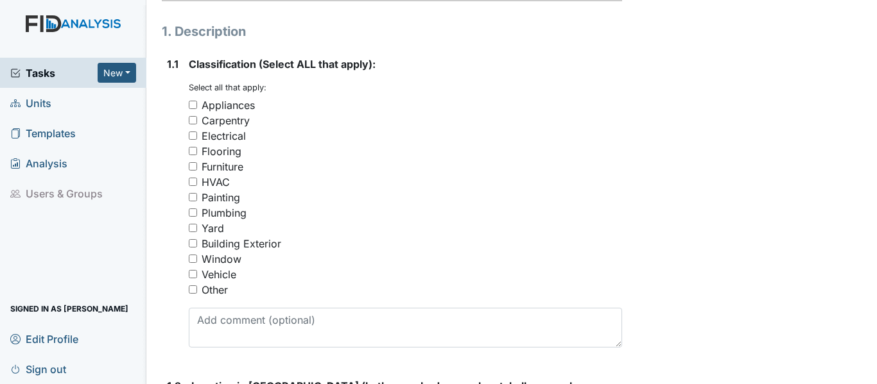
click at [236, 243] on div "Building Exterior" at bounding box center [242, 243] width 80 height 15
click at [197, 243] on input "Building Exterior" at bounding box center [193, 243] width 8 height 8
checkbox input "true"
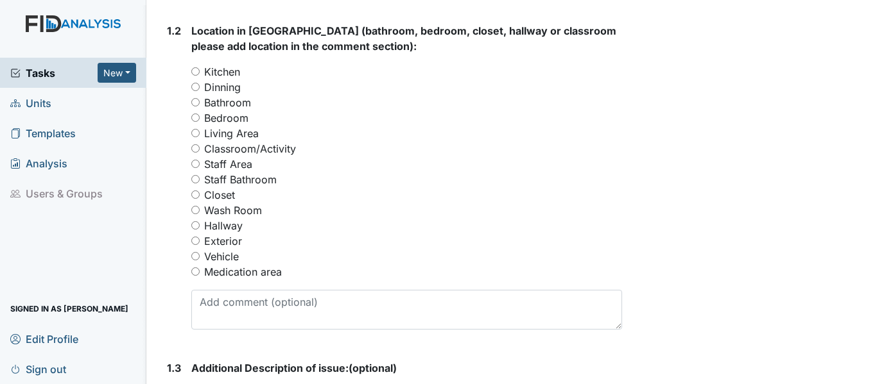
scroll to position [578, 0]
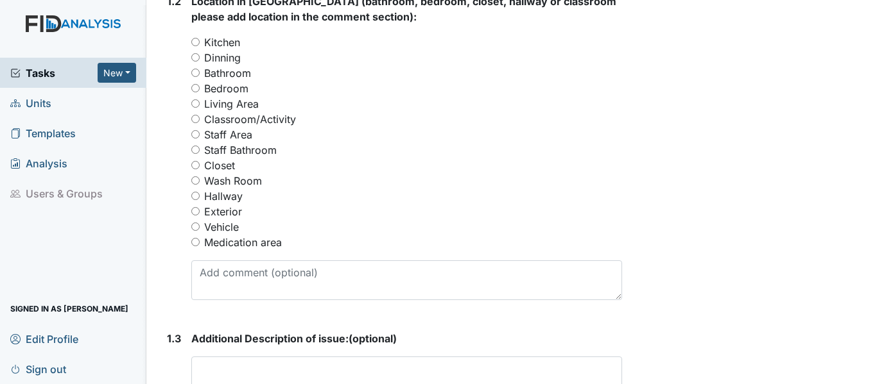
click at [233, 211] on label "Exterior" at bounding box center [223, 211] width 38 height 15
click at [200, 211] on input "Exterior" at bounding box center [195, 211] width 8 height 8
radio input "true"
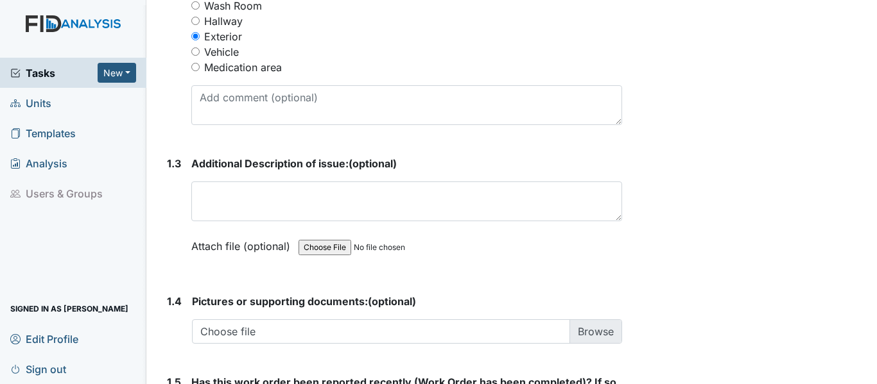
scroll to position [770, 0]
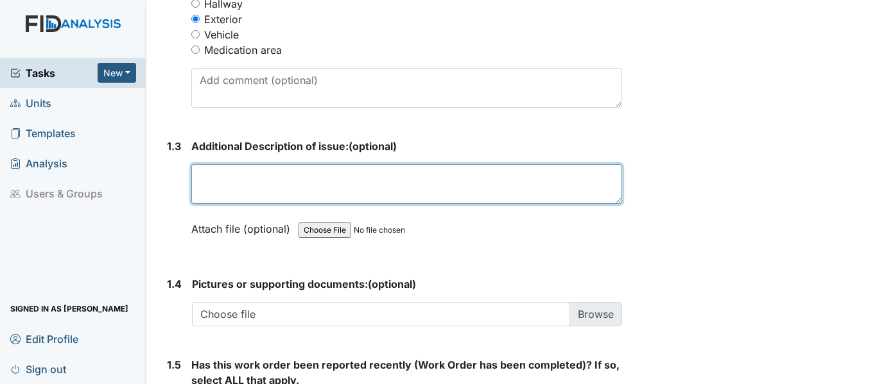
click at [266, 183] on textarea at bounding box center [406, 184] width 431 height 40
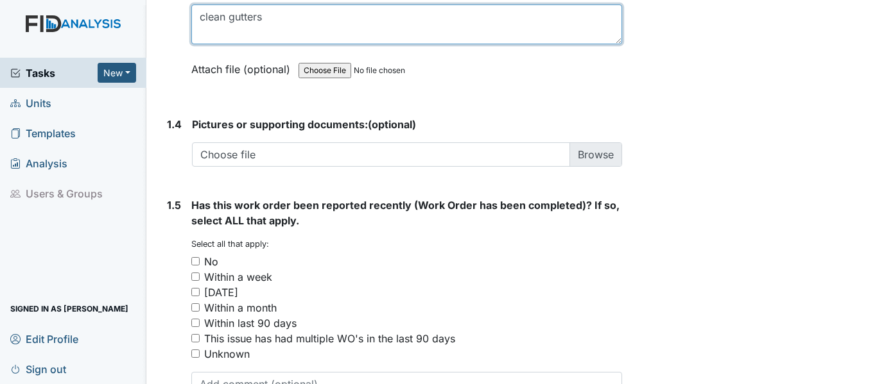
scroll to position [963, 0]
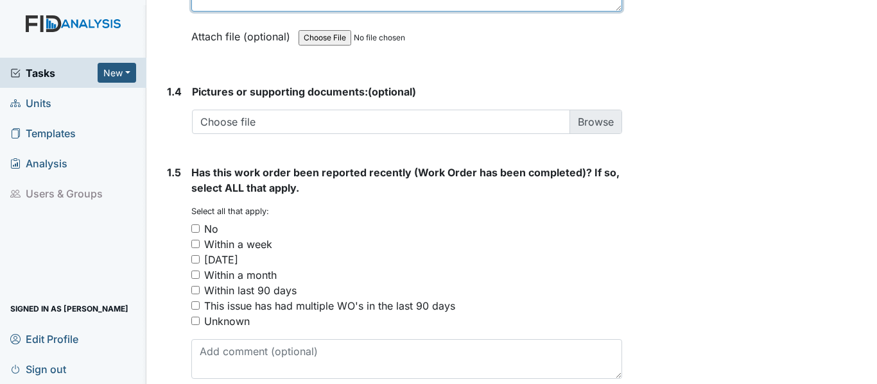
type textarea "clean gutters"
click at [237, 226] on div "No" at bounding box center [406, 228] width 431 height 15
click at [218, 229] on div "No" at bounding box center [211, 228] width 14 height 15
click at [200, 229] on input "No" at bounding box center [195, 229] width 8 height 8
checkbox input "true"
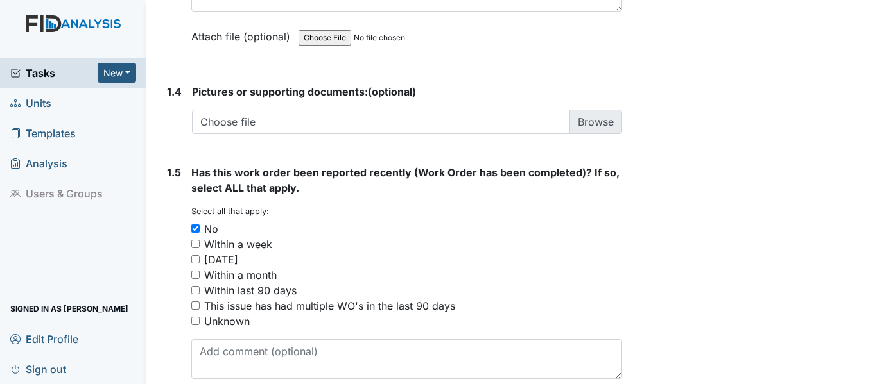
scroll to position [1023, 0]
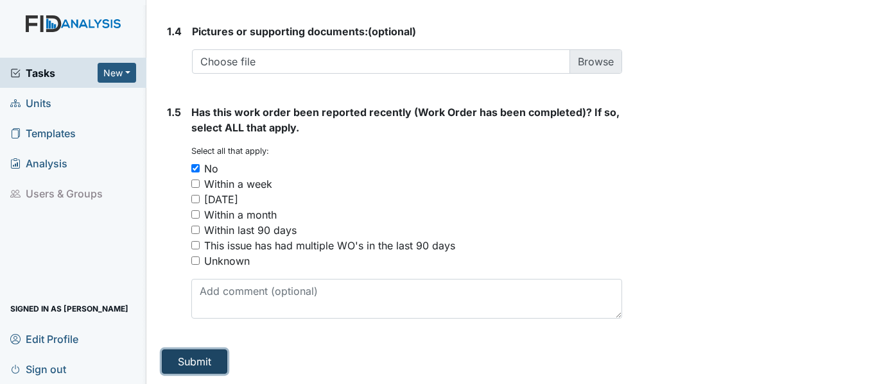
click at [209, 356] on button "Submit" at bounding box center [194, 362] width 65 height 24
